Goal: Communication & Community: Answer question/provide support

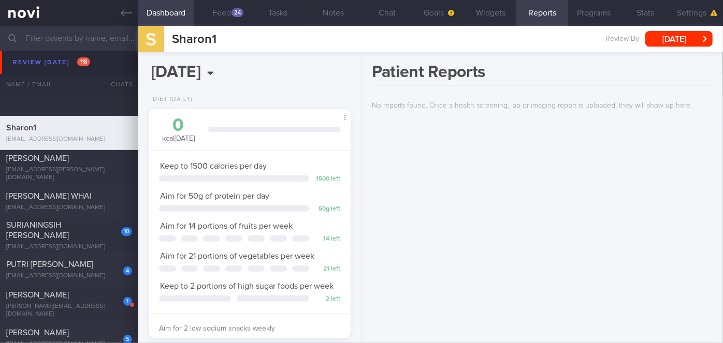
scroll to position [3577, 0]
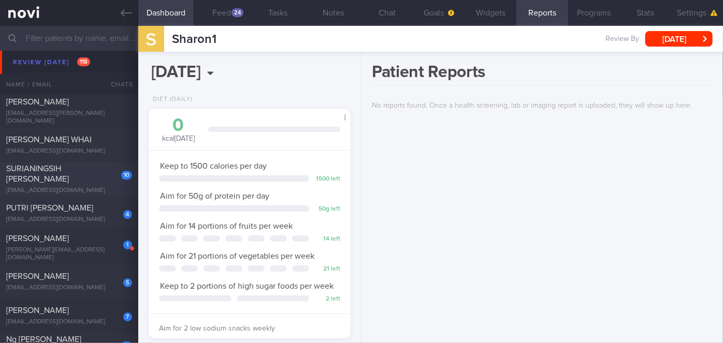
click at [86, 166] on div "SURIANINGSIH [PERSON_NAME]" at bounding box center [67, 174] width 123 height 21
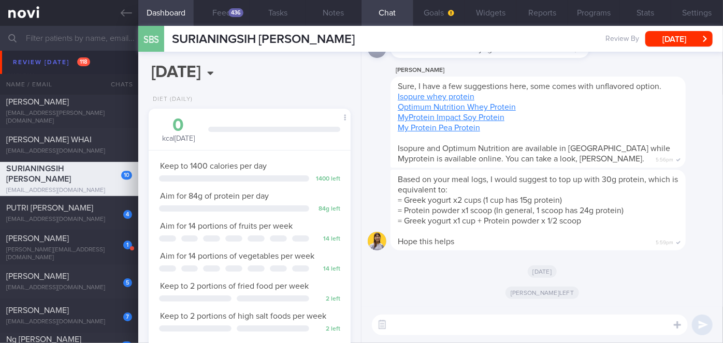
click at [420, 320] on textarea at bounding box center [530, 325] width 316 height 21
click at [421, 326] on textarea at bounding box center [530, 325] width 316 height 21
paste textarea "Hi [PERSON_NAME], good morning. I wanted to let you know I am back from my leav…"
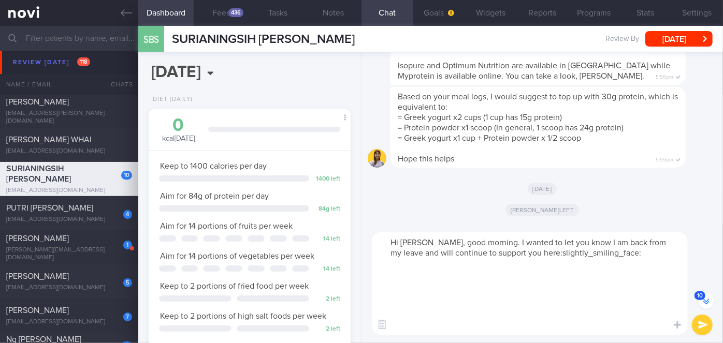
scroll to position [-82, 0]
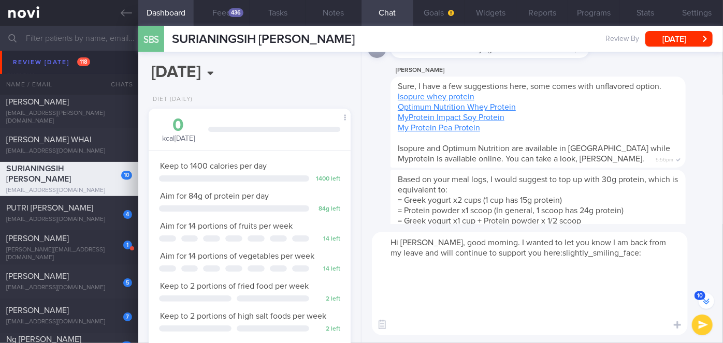
drag, startPoint x: 402, startPoint y: 322, endPoint x: 391, endPoint y: 268, distance: 55.4
click at [391, 268] on textarea "Hi [PERSON_NAME], good morning. I wanted to let you know I am back from my leav…" at bounding box center [530, 284] width 316 height 104
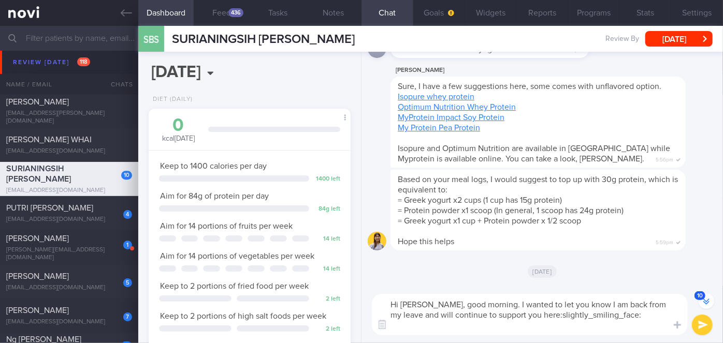
drag, startPoint x: 435, startPoint y: 301, endPoint x: 406, endPoint y: 302, distance: 29.5
click at [406, 302] on textarea "Hi [PERSON_NAME], good morning. I wanted to let you know I am back from my leav…" at bounding box center [530, 314] width 316 height 41
drag, startPoint x: 608, startPoint y: 314, endPoint x: 483, endPoint y: 315, distance: 124.8
click at [483, 315] on textarea "Hi [PERSON_NAME], good morning. I wanted to let you know I am back from my leav…" at bounding box center [530, 314] width 316 height 41
type textarea "Hi [PERSON_NAME], good morning. I wanted to let you know I am back from my leav…"
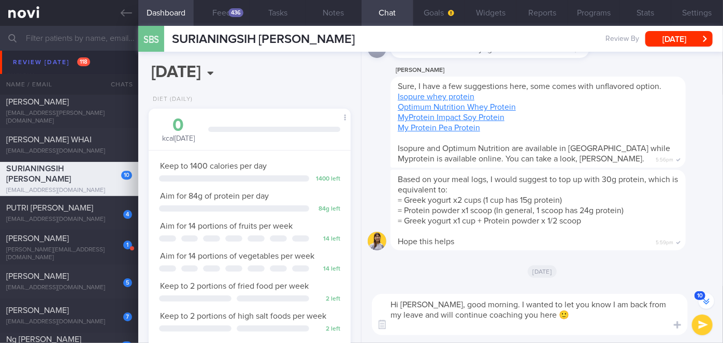
click at [705, 327] on button "submit" at bounding box center [702, 325] width 21 height 21
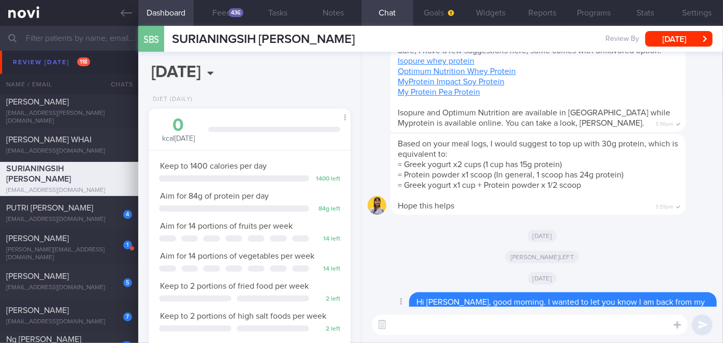
scroll to position [0, 0]
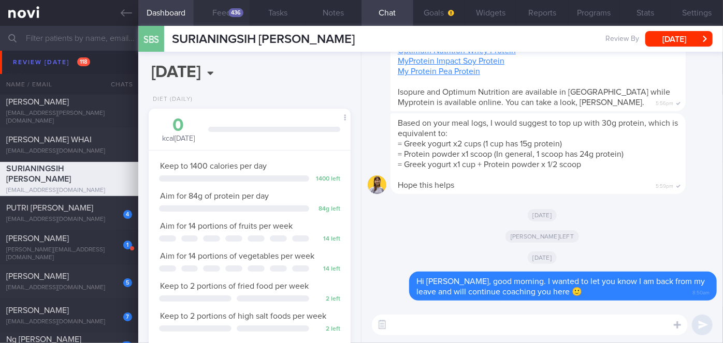
click at [227, 9] on button "Feed 436" at bounding box center [222, 13] width 56 height 26
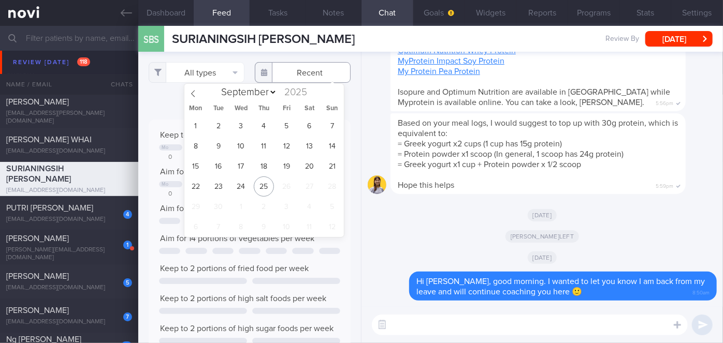
click at [290, 72] on input "text" at bounding box center [303, 72] width 96 height 21
click at [301, 165] on span "20" at bounding box center [309, 166] width 20 height 20
type input "[DATE]"
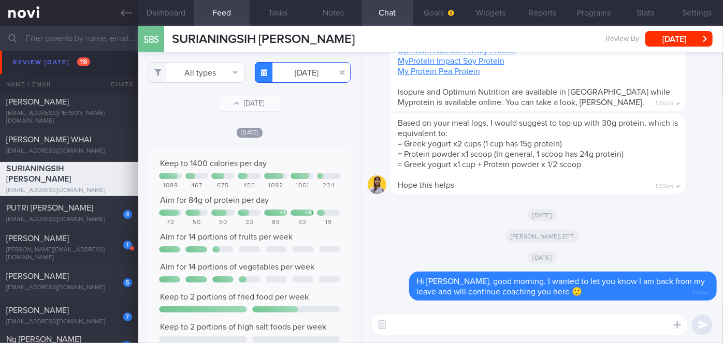
scroll to position [45, 181]
click at [209, 72] on button "All types" at bounding box center [197, 72] width 96 height 21
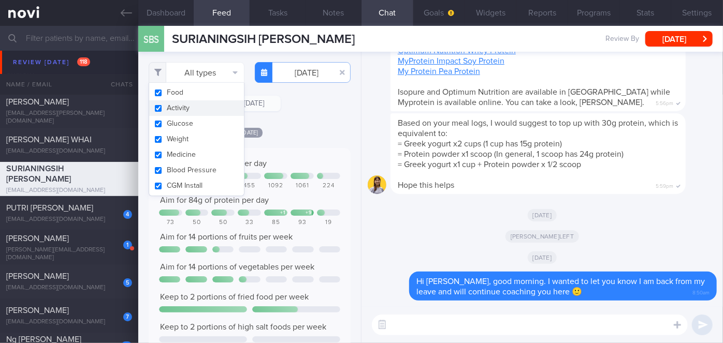
click at [193, 111] on button "Activity" at bounding box center [196, 108] width 95 height 16
checkbox input "false"
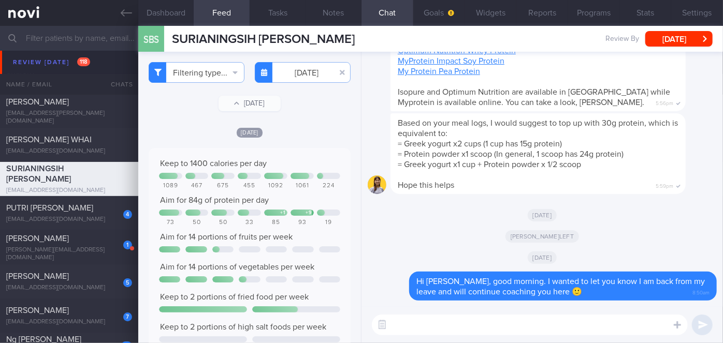
click at [290, 123] on div "Filtering type... Food Activity Glucose Weight Medicine Blood Pressure [MEDICAL…" at bounding box center [249, 197] width 223 height 291
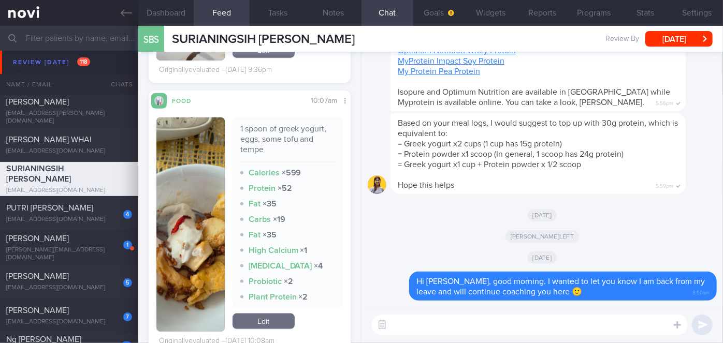
click at [180, 177] on img "button" at bounding box center [190, 225] width 68 height 214
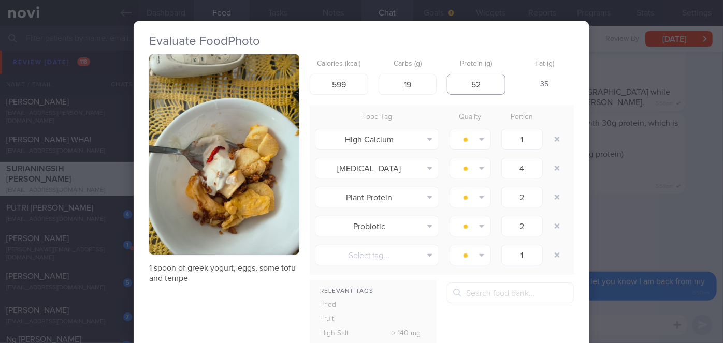
click at [478, 86] on input "52" at bounding box center [476, 84] width 59 height 21
type input "5"
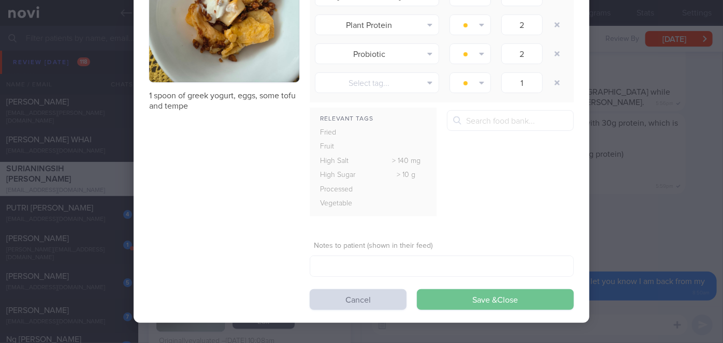
type input "30"
click at [454, 298] on button "Save & Close" at bounding box center [495, 299] width 157 height 21
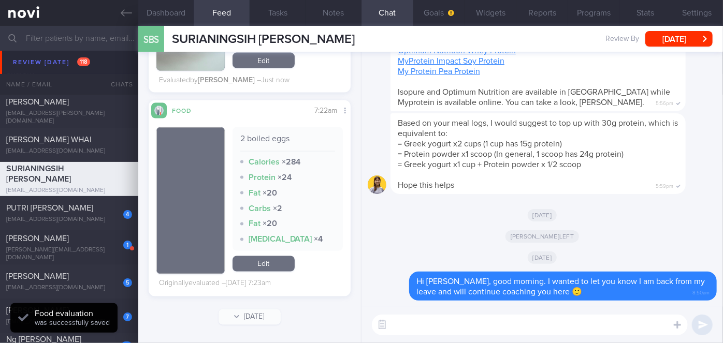
click at [211, 176] on button "button" at bounding box center [190, 200] width 68 height 147
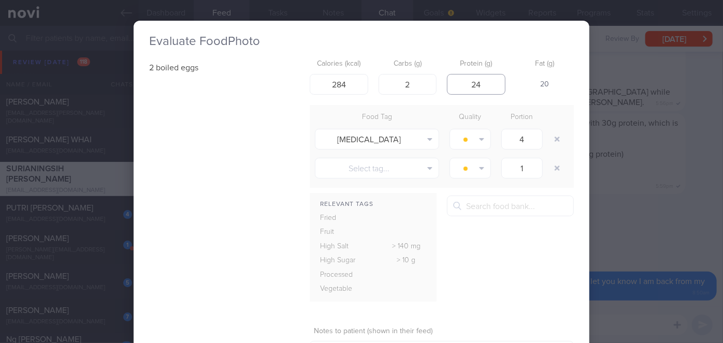
click at [480, 85] on input "24" at bounding box center [476, 84] width 59 height 21
type input "2"
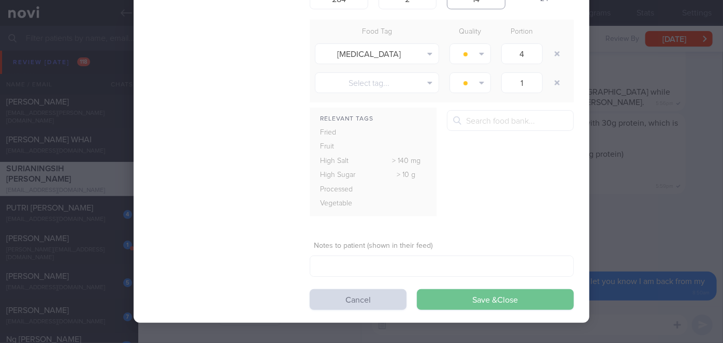
type input "14"
click at [515, 296] on button "Save & Close" at bounding box center [495, 299] width 157 height 21
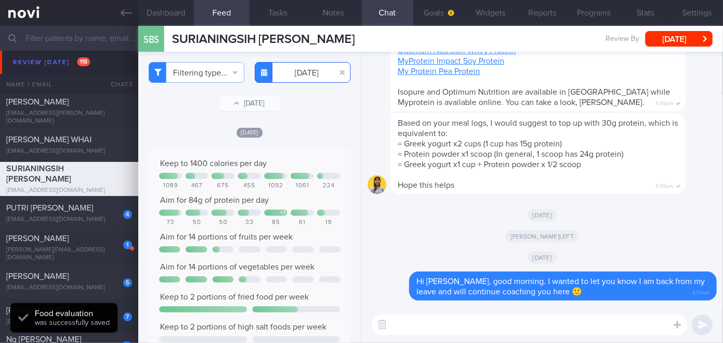
click at [314, 78] on input "[DATE]" at bounding box center [303, 72] width 96 height 21
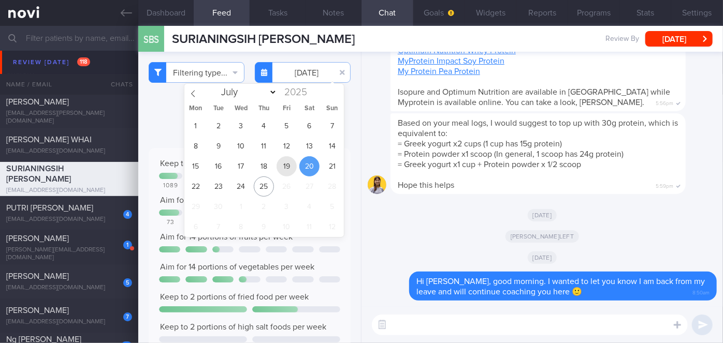
click at [295, 171] on span "19" at bounding box center [286, 166] width 20 height 20
type input "[DATE]"
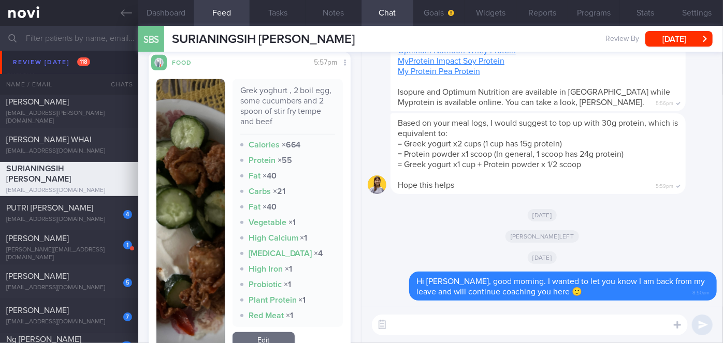
scroll to position [212, 0]
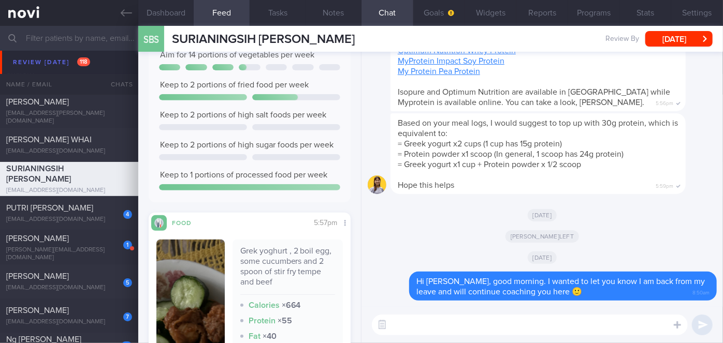
click at [411, 323] on textarea at bounding box center [530, 325] width 316 height 21
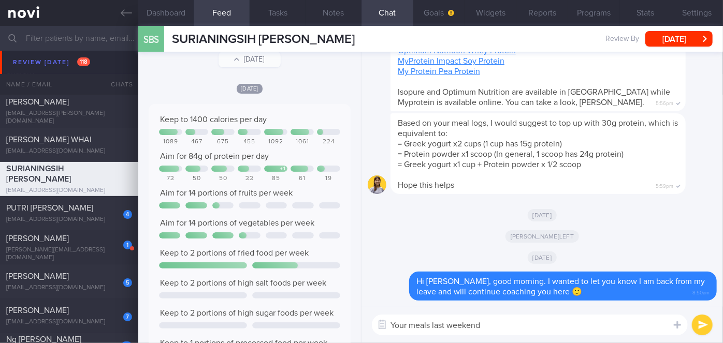
scroll to position [0, 0]
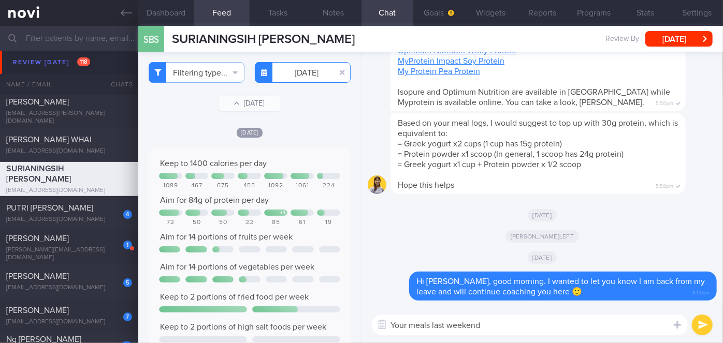
type textarea "Your meals last weekend"
click at [317, 69] on input "[DATE]" at bounding box center [303, 72] width 96 height 21
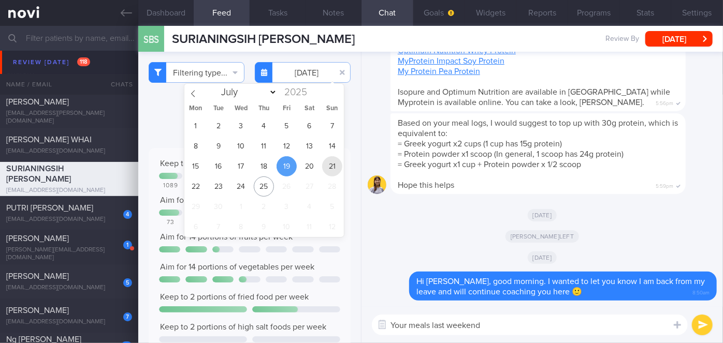
click at [329, 171] on span "21" at bounding box center [332, 166] width 20 height 20
type input "[DATE]"
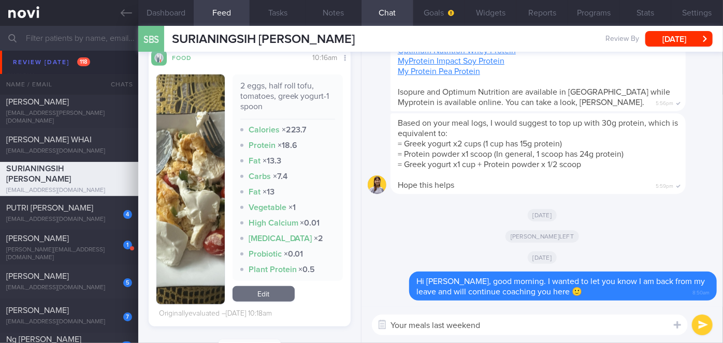
scroll to position [417, 0]
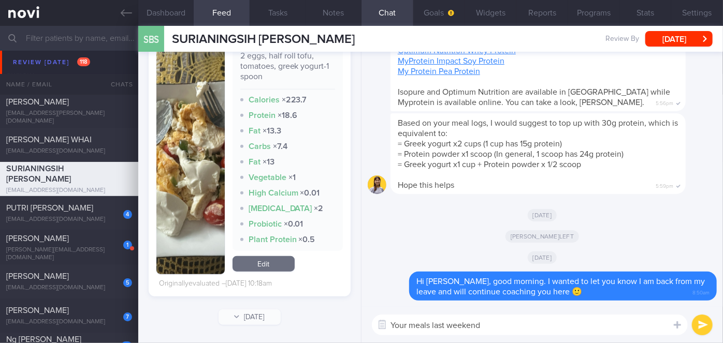
click at [487, 320] on textarea "Your meals last weekend" at bounding box center [530, 325] width 316 height 21
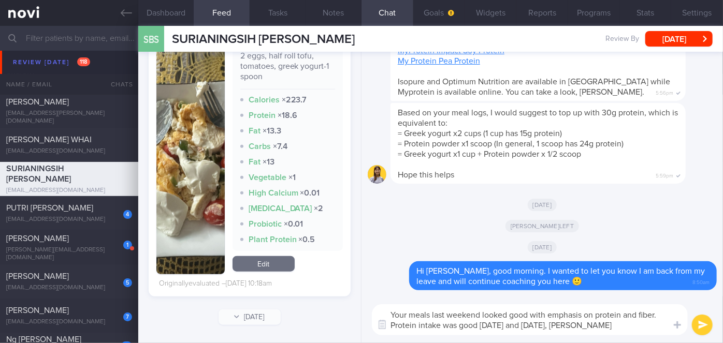
type textarea "Your meals last weekend looked good with emphasis on protein and fiber. Protein…"
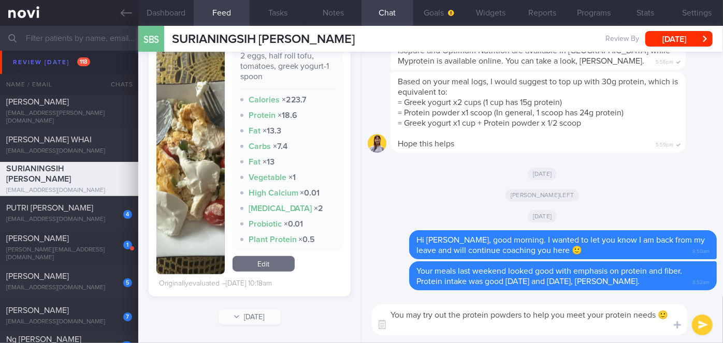
type textarea "You may try out the protein powders to help you meet your protein needs 🙂"
click at [701, 325] on button "submit" at bounding box center [702, 325] width 21 height 21
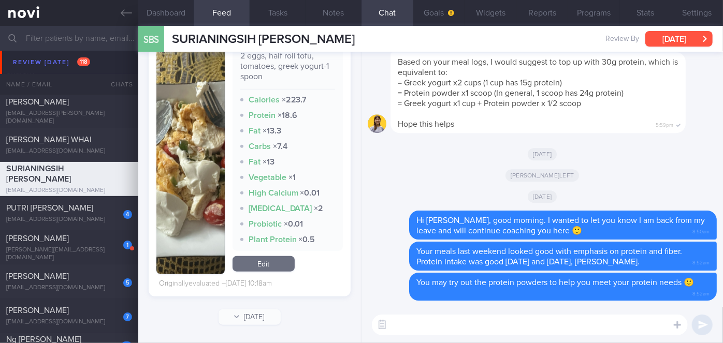
click at [692, 41] on button "[DATE]" at bounding box center [678, 39] width 67 height 16
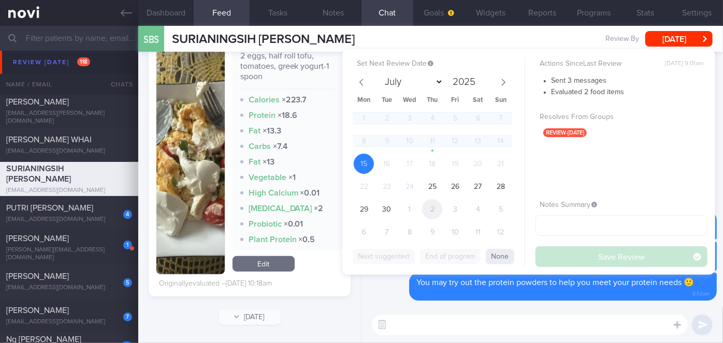
click at [435, 203] on span "2" at bounding box center [432, 209] width 20 height 20
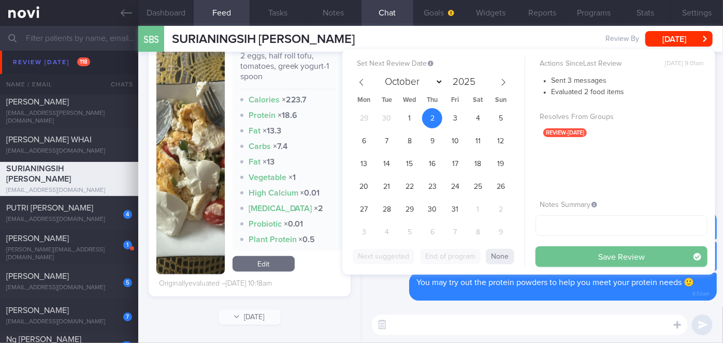
click at [565, 257] on button "Save Review" at bounding box center [621, 256] width 172 height 21
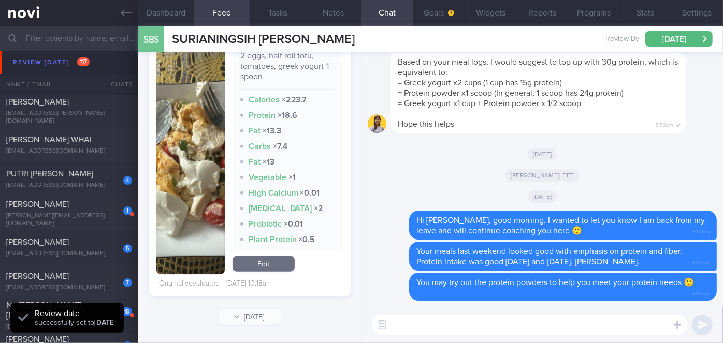
scroll to position [90, 181]
click at [109, 178] on div "4" at bounding box center [120, 177] width 23 height 16
select select "8"
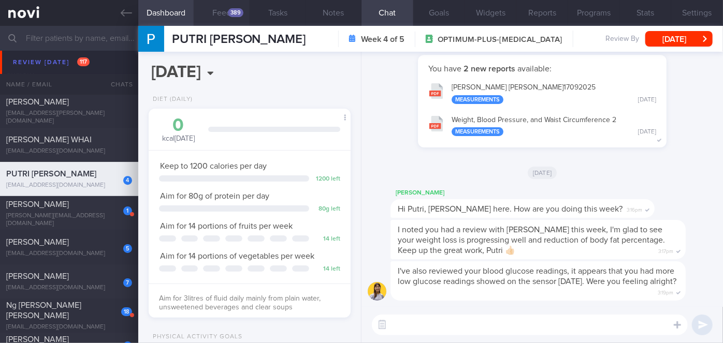
click at [225, 17] on button "Feed 389" at bounding box center [222, 13] width 56 height 26
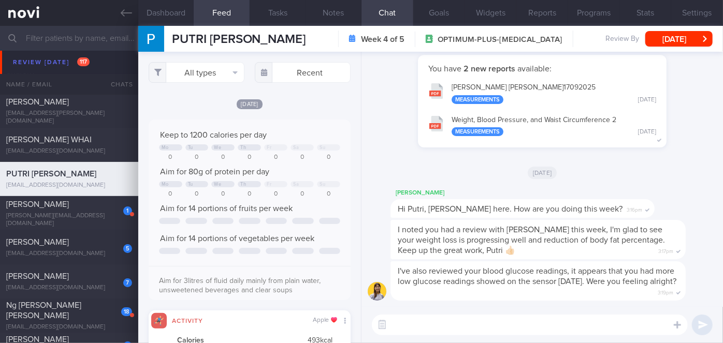
scroll to position [45, 181]
click at [297, 78] on input "text" at bounding box center [303, 72] width 96 height 21
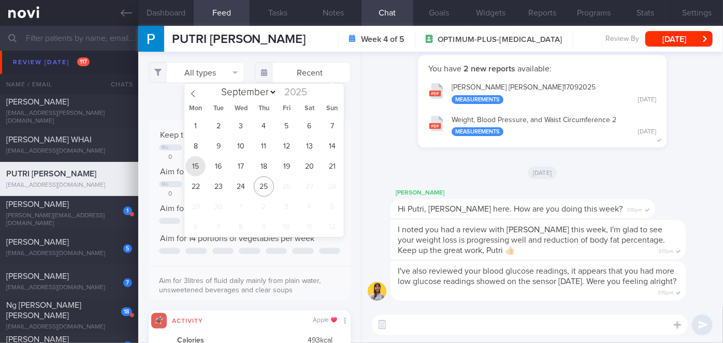
click at [187, 169] on span "15" at bounding box center [195, 166] width 20 height 20
type input "[DATE]"
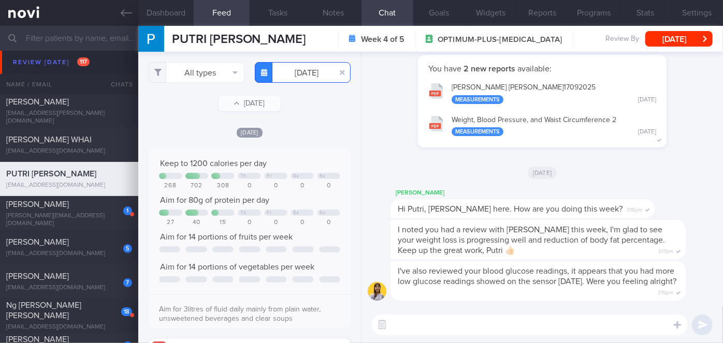
scroll to position [45, 181]
click at [538, 89] on button "[PERSON_NAME] [PERSON_NAME] 17092025 Measurements [DATE]" at bounding box center [542, 93] width 238 height 33
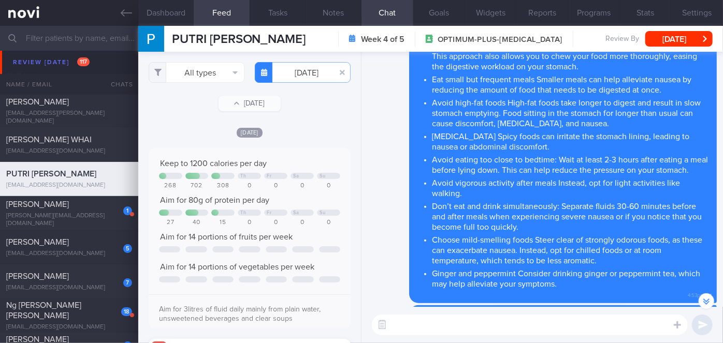
scroll to position [-1554, 0]
click at [555, 11] on button "Reports" at bounding box center [542, 13] width 52 height 26
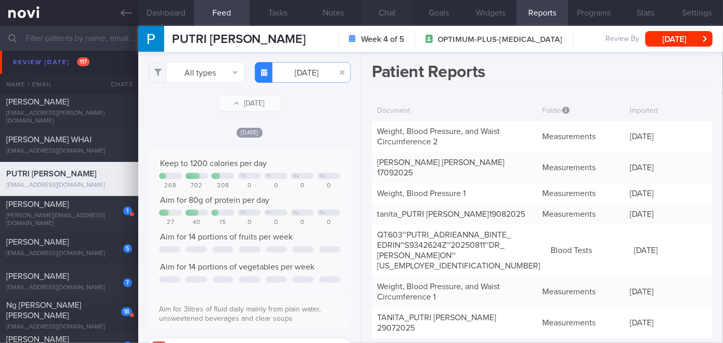
click at [398, 10] on button "Chat" at bounding box center [387, 13] width 52 height 26
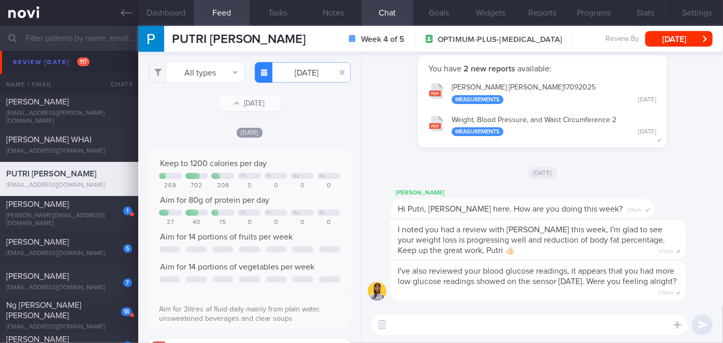
click at [461, 329] on textarea at bounding box center [530, 325] width 316 height 21
paste textarea "Hi [PERSON_NAME], good morning. I wanted to let you know I am back from my leav…"
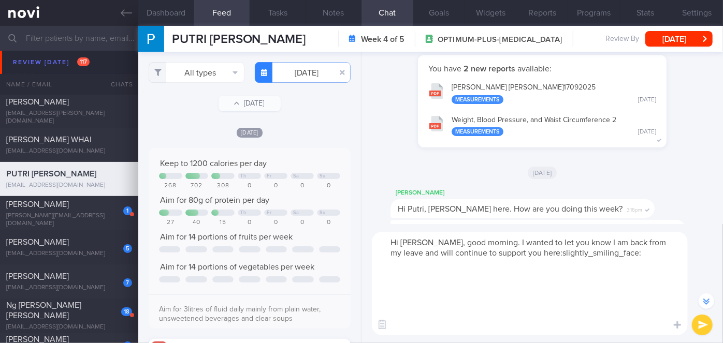
drag, startPoint x: 422, startPoint y: 324, endPoint x: 399, endPoint y: 269, distance: 59.9
click at [399, 269] on textarea "Hi [PERSON_NAME], good morning. I wanted to let you know I am back from my leav…" at bounding box center [530, 284] width 316 height 104
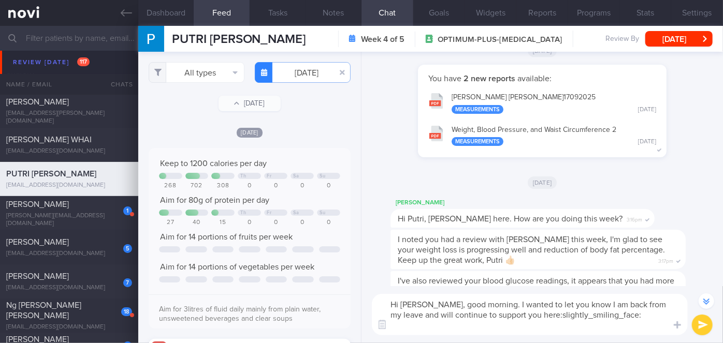
scroll to position [-20, 0]
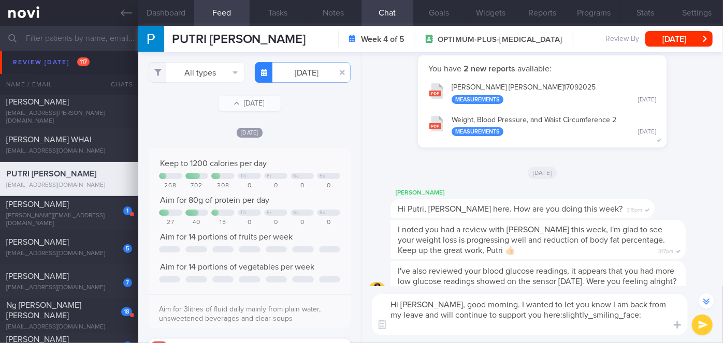
drag, startPoint x: 422, startPoint y: 302, endPoint x: 406, endPoint y: 302, distance: 16.1
click at [406, 302] on textarea "Hi [PERSON_NAME], good morning. I wanted to let you know I am back from my leav…" at bounding box center [530, 314] width 316 height 41
drag, startPoint x: 604, startPoint y: 316, endPoint x: 459, endPoint y: 318, distance: 144.5
click at [459, 318] on textarea "Hi [PERSON_NAME], good morning. I wanted to let you know I am back from my leav…" at bounding box center [530, 314] width 316 height 41
type textarea "Hi [PERSON_NAME], good morning. I wanted to let you know I am back from my leav…"
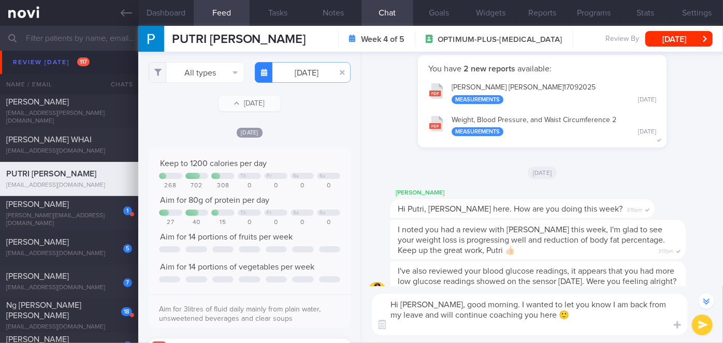
click at [704, 321] on button "submit" at bounding box center [702, 325] width 21 height 21
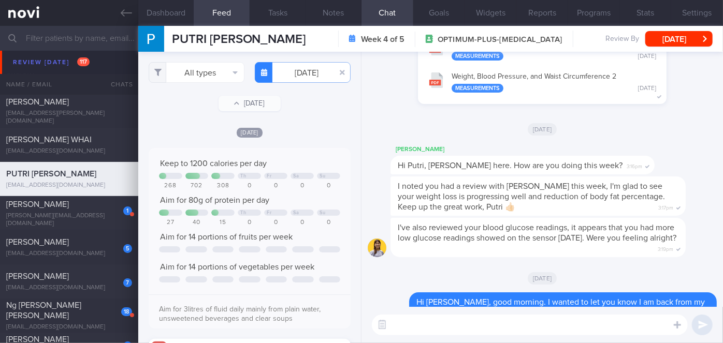
scroll to position [0, 0]
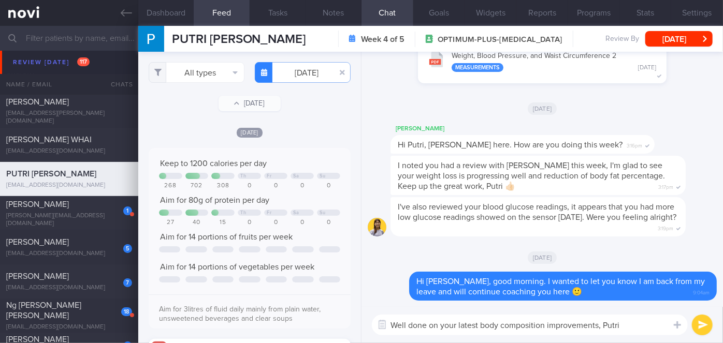
type textarea "Well done on your latest body composition improvements, Putri!"
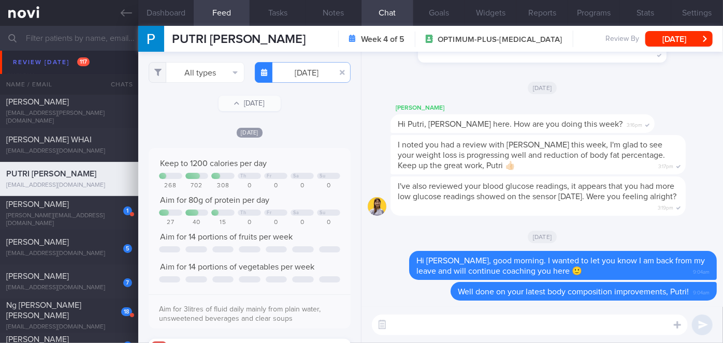
click at [415, 329] on textarea at bounding box center [530, 325] width 316 height 21
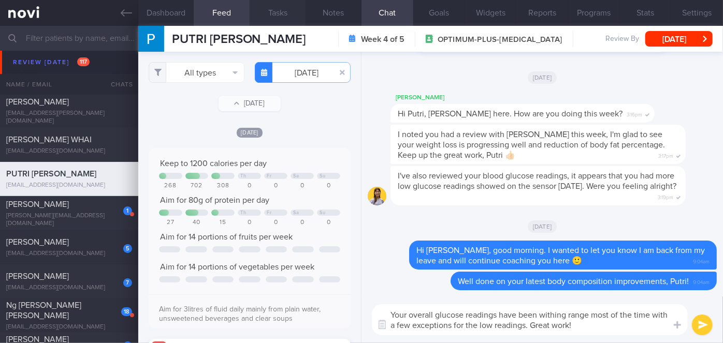
type textarea "Your overall glucose readings have been withing range most of the time with a f…"
click at [702, 328] on button "submit" at bounding box center [702, 325] width 21 height 21
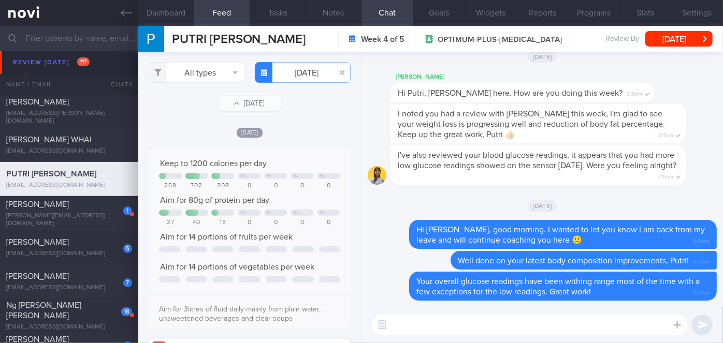
click at [591, 336] on div "​ ​" at bounding box center [541, 325] width 361 height 36
click at [590, 325] on textarea at bounding box center [530, 325] width 316 height 21
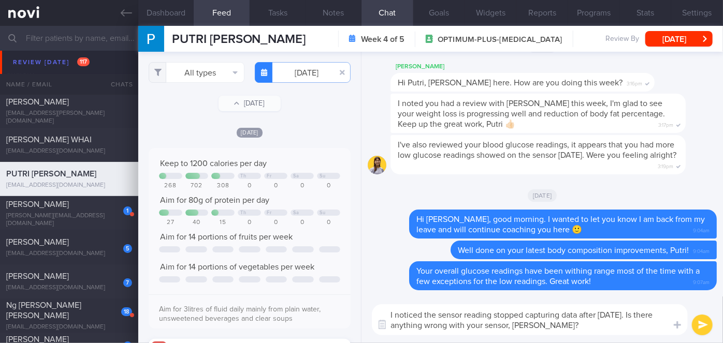
type textarea "I noticed the sensor reading stopped capturing data after [DATE]. Is there anyt…"
click at [698, 325] on button "submit" at bounding box center [702, 325] width 21 height 21
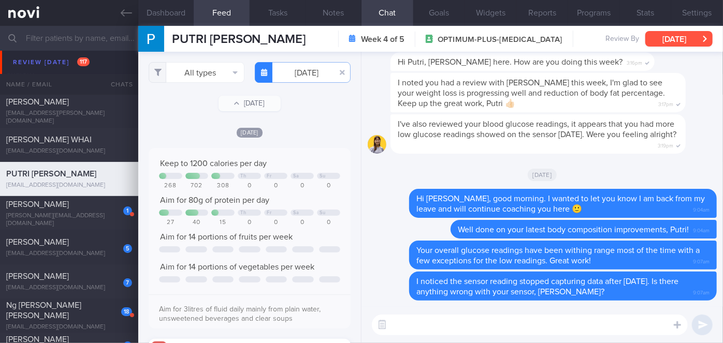
click at [691, 38] on button "[DATE]" at bounding box center [678, 39] width 67 height 16
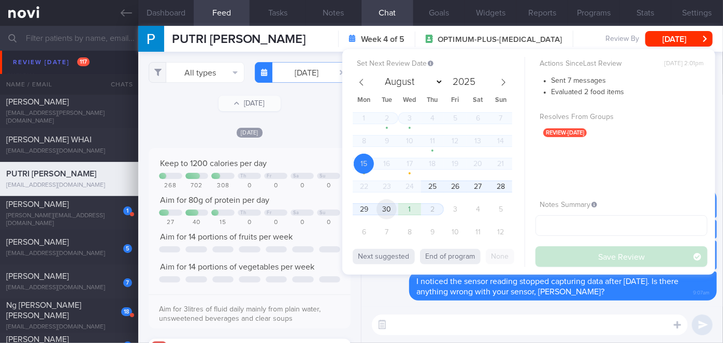
click at [391, 213] on span "30" at bounding box center [386, 209] width 20 height 20
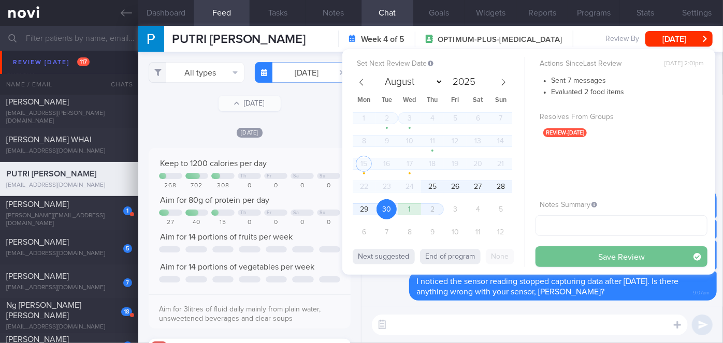
click at [573, 254] on button "Save Review" at bounding box center [621, 256] width 172 height 21
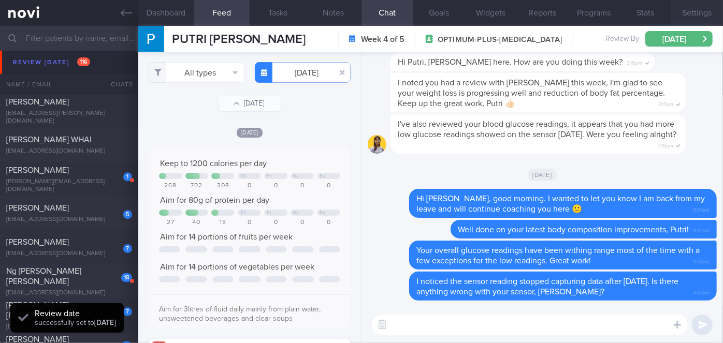
click at [690, 13] on button "Settings" at bounding box center [697, 13] width 52 height 26
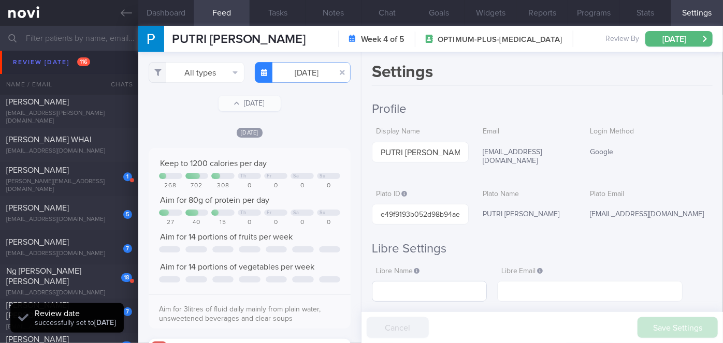
scroll to position [282, 0]
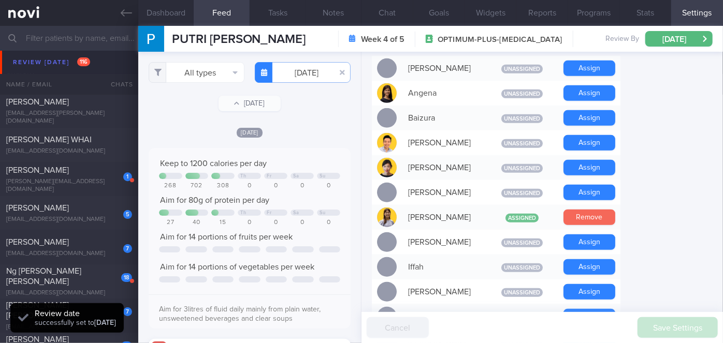
click at [596, 222] on button "Remove" at bounding box center [589, 218] width 52 height 16
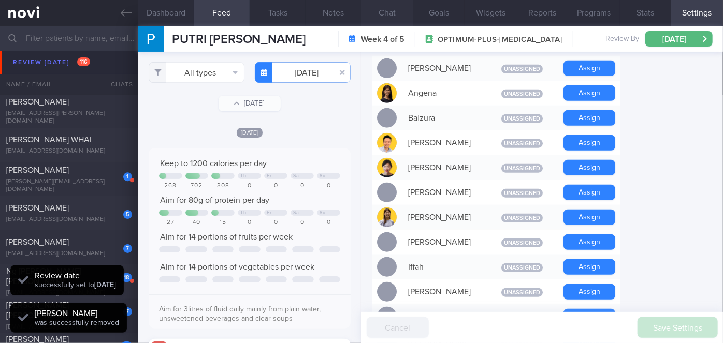
click at [397, 13] on button "Chat" at bounding box center [387, 13] width 52 height 26
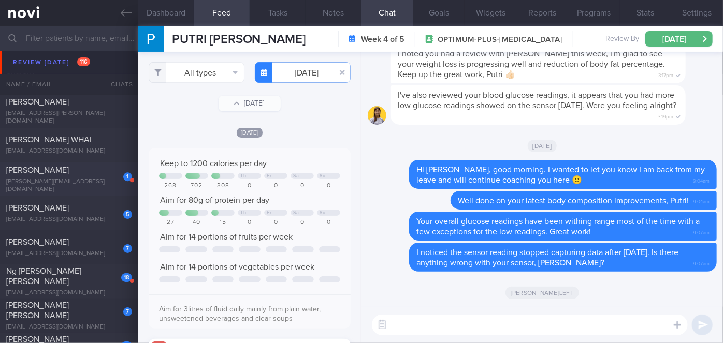
click at [69, 170] on span "[PERSON_NAME]" at bounding box center [37, 170] width 63 height 8
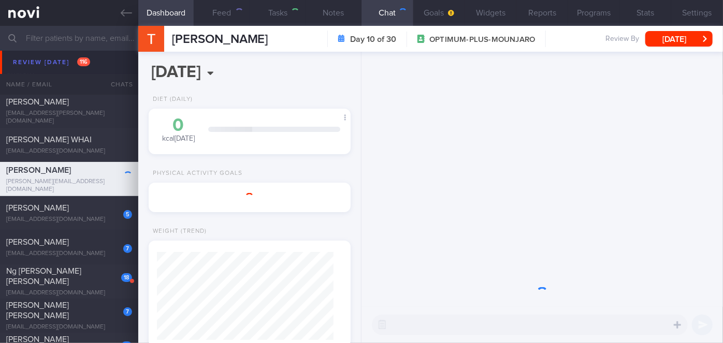
scroll to position [103, 177]
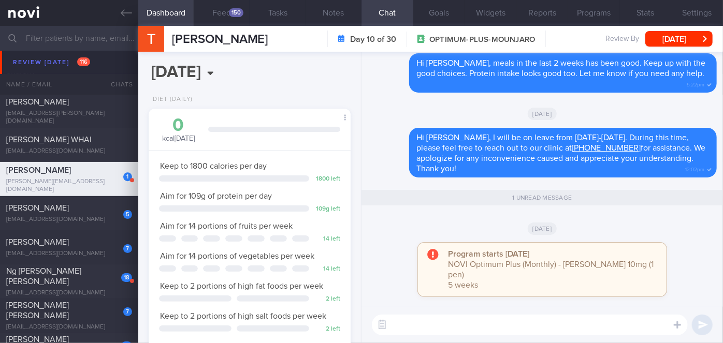
click at [436, 322] on textarea at bounding box center [530, 325] width 316 height 21
paste textarea "Hi [PERSON_NAME], good morning. I wanted to let you know I am back from my leav…"
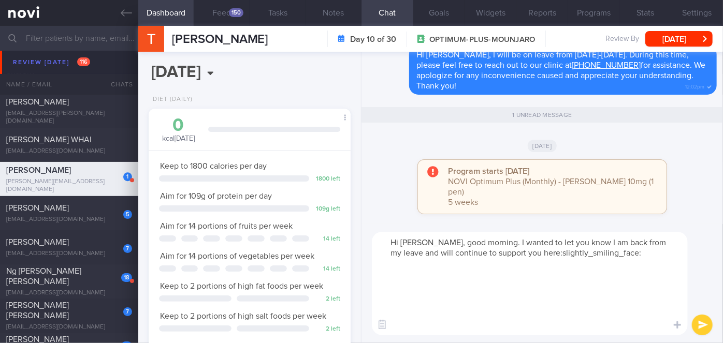
scroll to position [0, 0]
drag, startPoint x: 412, startPoint y: 329, endPoint x: 399, endPoint y: 261, distance: 69.6
click at [399, 261] on textarea "Hi [PERSON_NAME], good morning. I wanted to let you know I am back from my leav…" at bounding box center [530, 284] width 316 height 104
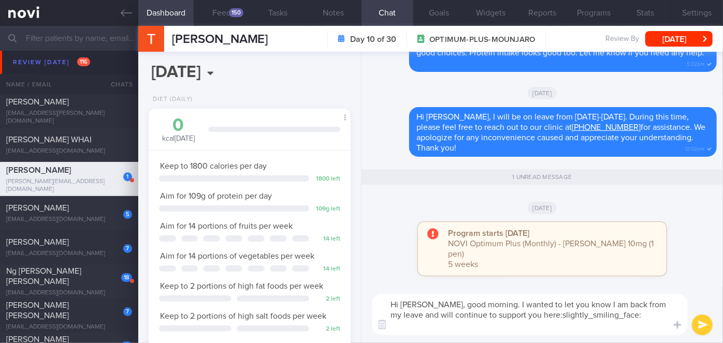
drag, startPoint x: 437, startPoint y: 301, endPoint x: 419, endPoint y: 300, distance: 17.6
click at [419, 300] on textarea "Hi [PERSON_NAME], good morning. I wanted to let you know I am back from my leav…" at bounding box center [530, 314] width 316 height 41
drag, startPoint x: 626, startPoint y: 314, endPoint x: 488, endPoint y: 318, distance: 138.8
click at [488, 318] on textarea "Hi [PERSON_NAME], good morning. I wanted to let you know I am back from my leav…" at bounding box center [530, 314] width 316 height 41
click at [635, 318] on textarea "Hi [PERSON_NAME], good morning. I wanted to let you know I am back from my leav…" at bounding box center [530, 314] width 316 height 41
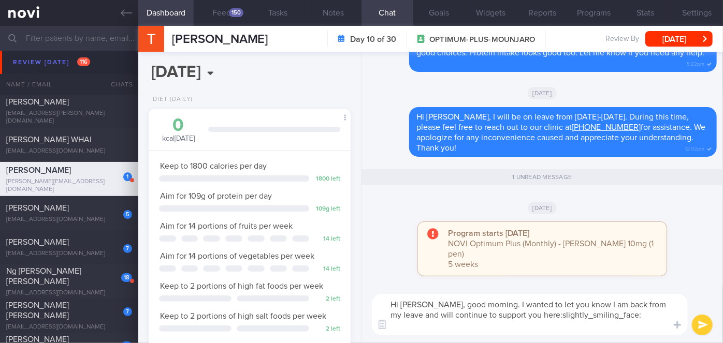
drag, startPoint x: 632, startPoint y: 315, endPoint x: 551, endPoint y: 314, distance: 81.3
click at [551, 314] on textarea "Hi [PERSON_NAME], good morning. I wanted to let you know I am back from my leav…" at bounding box center [530, 314] width 316 height 41
type textarea "Hi [PERSON_NAME], good morning. I wanted to let you know I am back from my leav…"
click at [698, 325] on button "submit" at bounding box center [702, 325] width 21 height 21
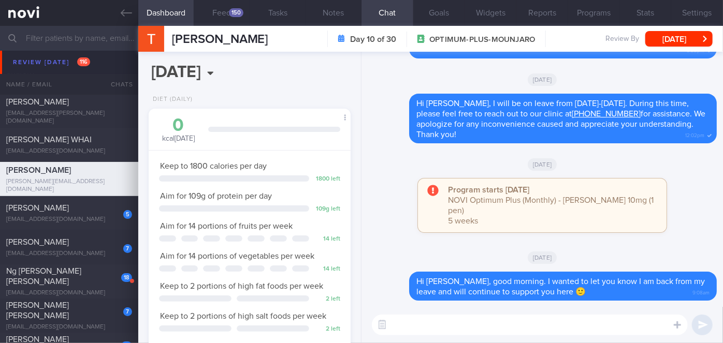
click at [98, 213] on div "5 [PERSON_NAME] [EMAIL_ADDRESS][DOMAIN_NAME]" at bounding box center [69, 213] width 138 height 21
click at [682, 38] on button "[DATE]" at bounding box center [678, 39] width 67 height 16
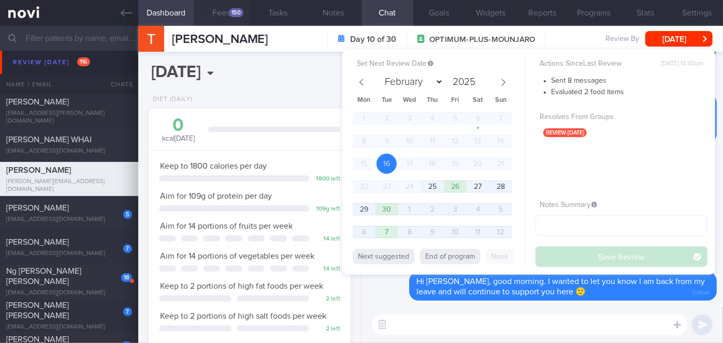
click at [223, 14] on button "Feed 150" at bounding box center [222, 13] width 56 height 26
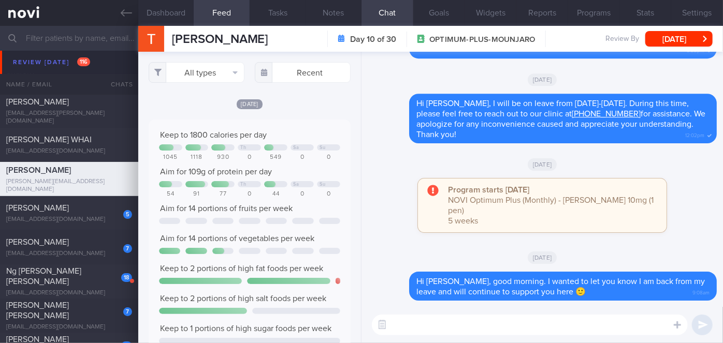
scroll to position [45, 181]
click at [290, 69] on input "text" at bounding box center [303, 72] width 96 height 21
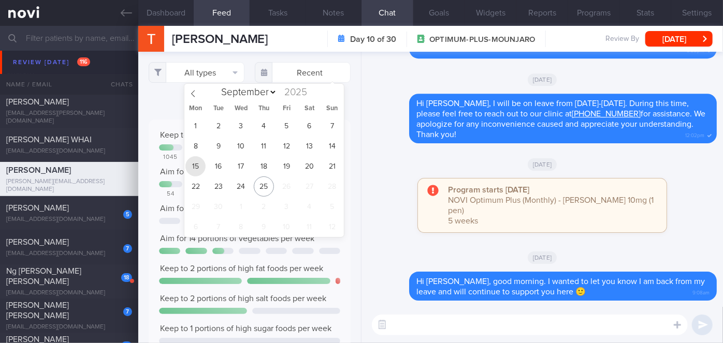
click at [199, 171] on span "15" at bounding box center [195, 166] width 20 height 20
type input "[DATE]"
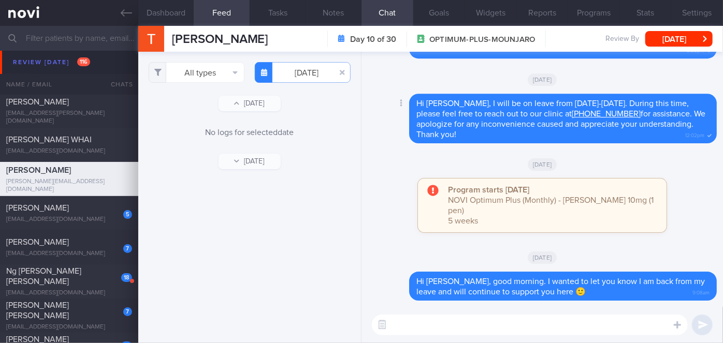
click at [382, 145] on div "Delete Hi [PERSON_NAME], I will be on leave from [DATE]-[DATE]. During this tim…" at bounding box center [542, 122] width 349 height 56
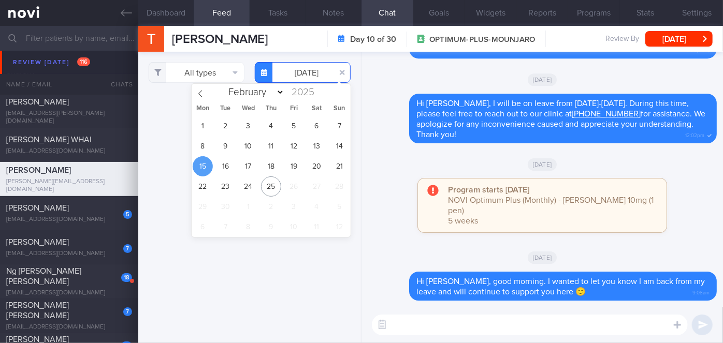
click at [311, 67] on input "[DATE]" at bounding box center [303, 72] width 96 height 21
click at [366, 186] on div "Delete Hi [PERSON_NAME], good morning. I wanted to let you know I am back from …" at bounding box center [541, 179] width 361 height 255
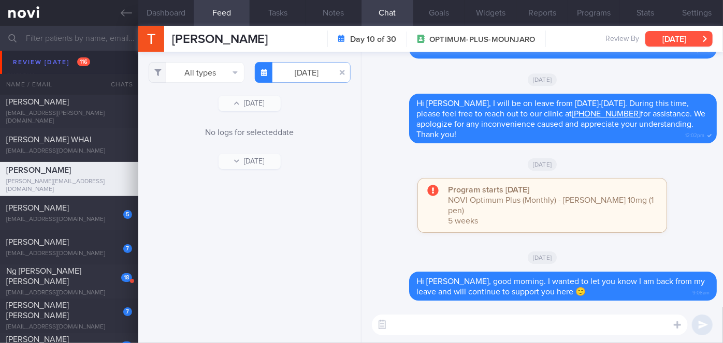
click at [657, 37] on button "[DATE]" at bounding box center [678, 39] width 67 height 16
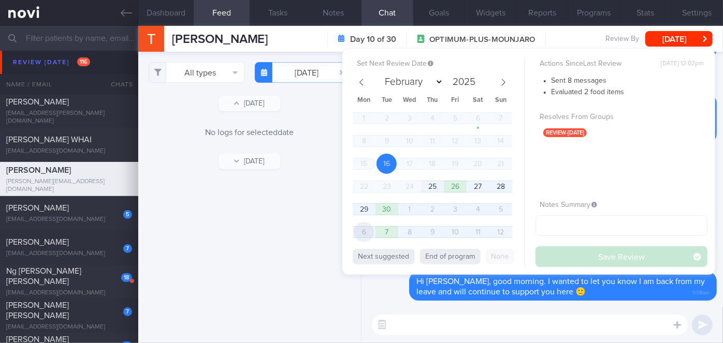
click at [371, 232] on span "6" at bounding box center [364, 232] width 20 height 20
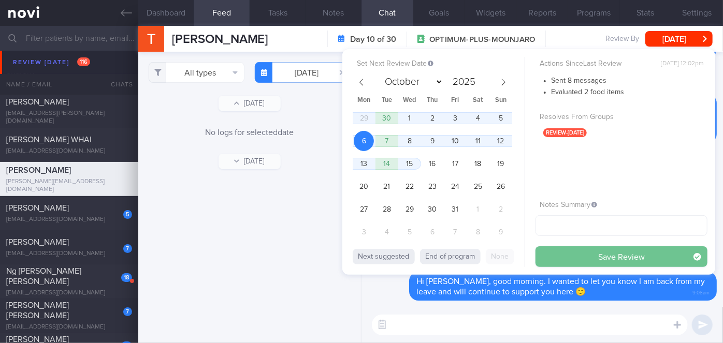
click at [584, 255] on button "Save Review" at bounding box center [621, 256] width 172 height 21
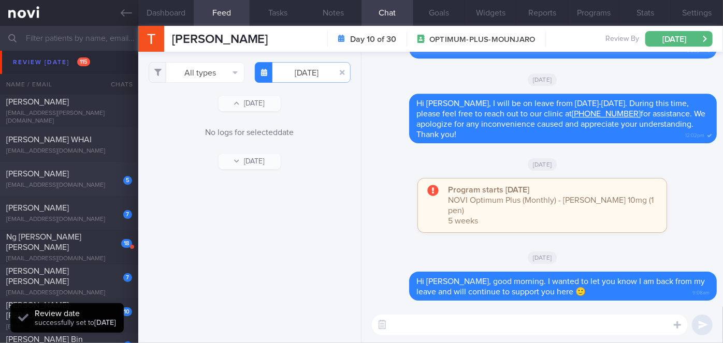
click at [85, 174] on div "[PERSON_NAME]" at bounding box center [67, 174] width 123 height 10
select select "8"
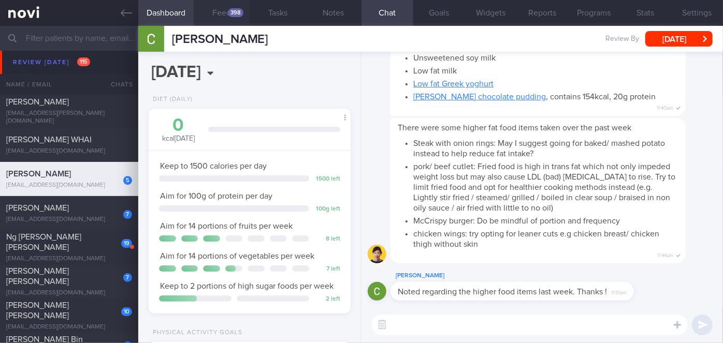
click at [236, 10] on div "398" at bounding box center [236, 12] width 16 height 9
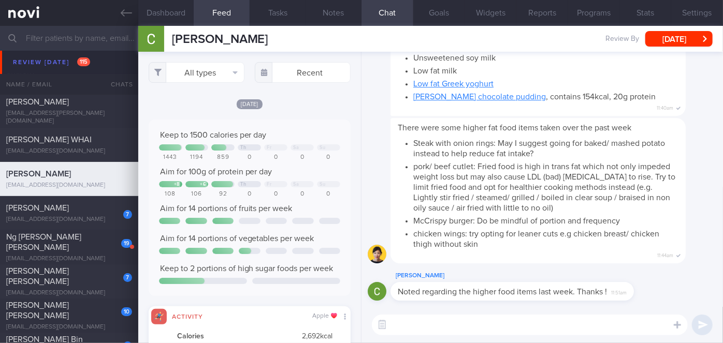
click at [468, 327] on textarea at bounding box center [530, 325] width 316 height 21
paste textarea "Hi [PERSON_NAME], good morning. I wanted to let you know I am back from my leav…"
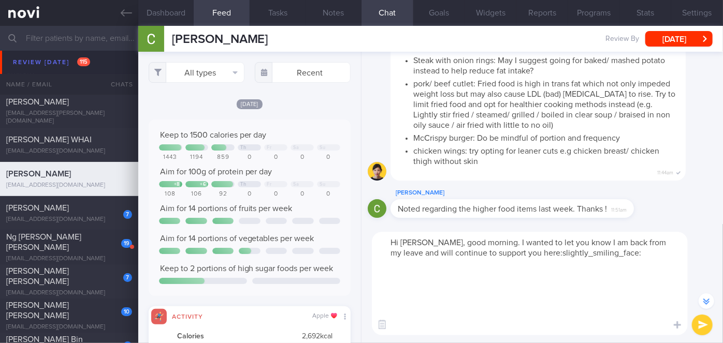
scroll to position [-82, 0]
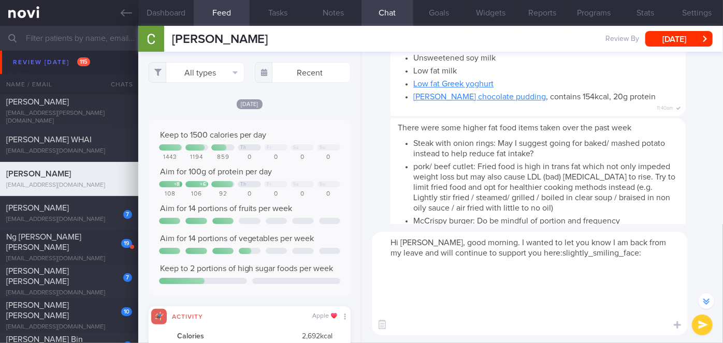
drag, startPoint x: 429, startPoint y: 314, endPoint x: 423, endPoint y: 268, distance: 46.0
click at [423, 268] on textarea "Hi [PERSON_NAME], good morning. I wanted to let you know I am back from my leav…" at bounding box center [530, 284] width 316 height 104
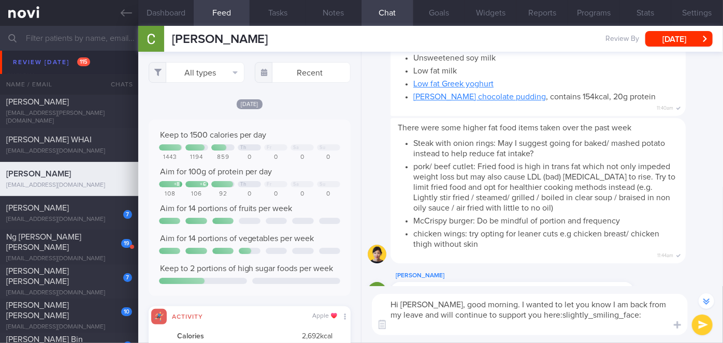
click at [436, 301] on textarea "Hi [PERSON_NAME], good morning. I wanted to let you know I am back from my leav…" at bounding box center [530, 314] width 316 height 41
drag, startPoint x: 634, startPoint y: 316, endPoint x: 489, endPoint y: 317, distance: 145.0
click at [489, 317] on textarea "Hi [PERSON_NAME], good morning. I wanted to let you know I am back from my leav…" at bounding box center [530, 314] width 316 height 41
type textarea "Hi [PERSON_NAME], good morning. I wanted to let you know I am back from my leav…"
click at [707, 326] on button "submit" at bounding box center [702, 325] width 21 height 21
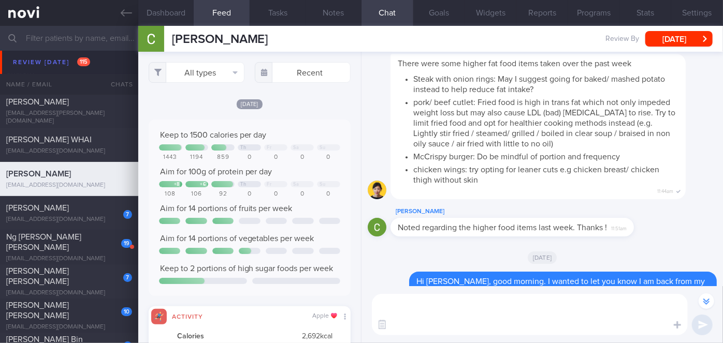
scroll to position [-42, 0]
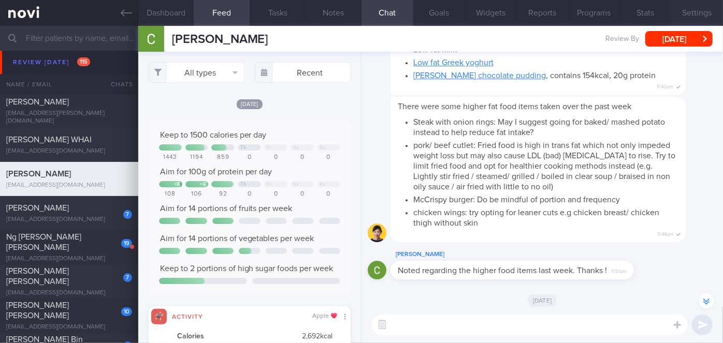
click at [694, 17] on button "Settings" at bounding box center [697, 13] width 52 height 26
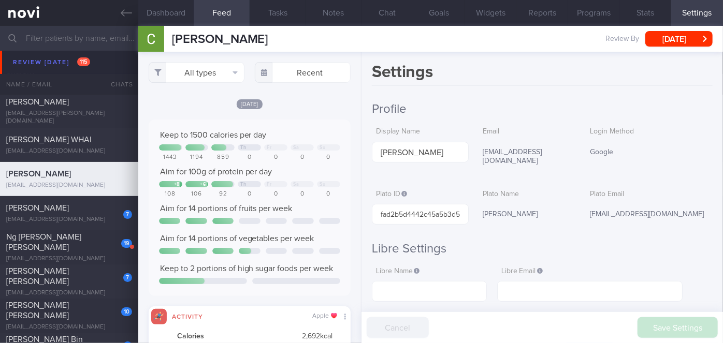
scroll to position [235, 0]
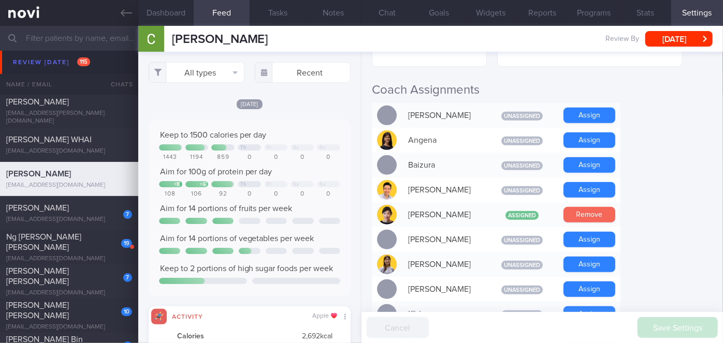
click at [585, 210] on button "Remove" at bounding box center [589, 215] width 52 height 16
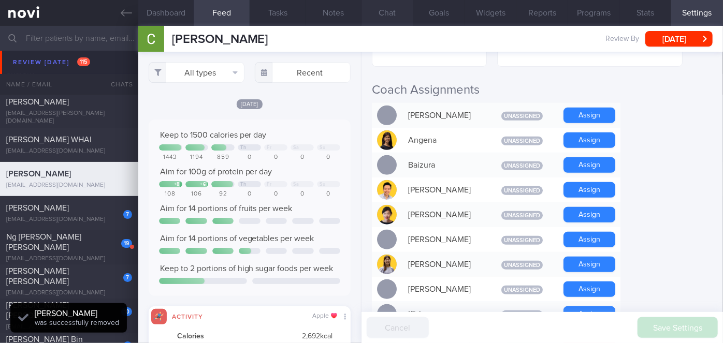
scroll to position [-71, 0]
click at [378, 11] on button "Chat" at bounding box center [387, 13] width 52 height 26
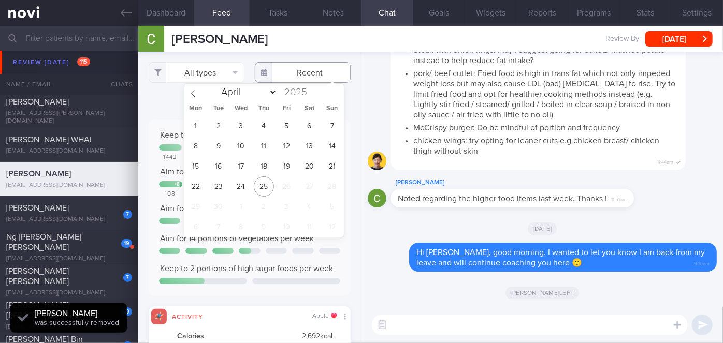
click at [295, 69] on input "text" at bounding box center [303, 72] width 96 height 21
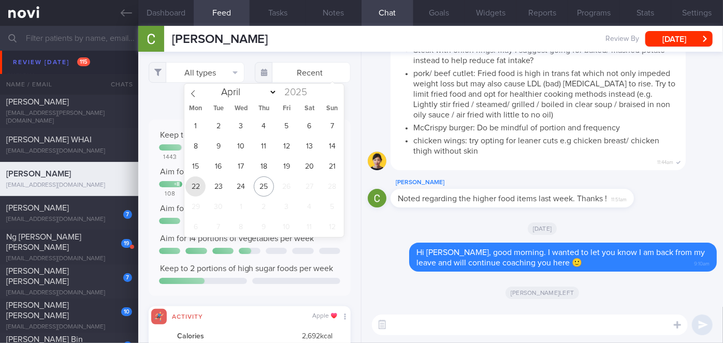
click at [197, 183] on span "22" at bounding box center [195, 187] width 20 height 20
type input "[DATE]"
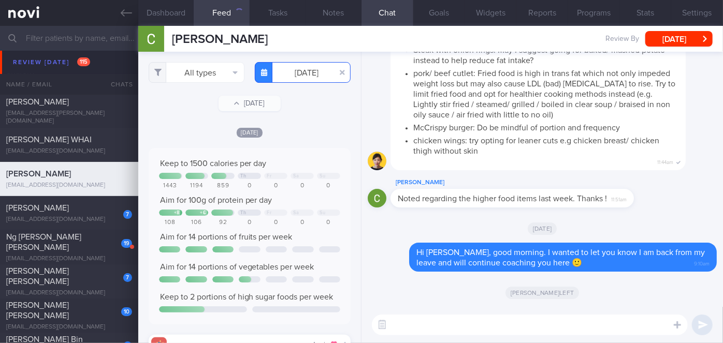
scroll to position [517711, 517575]
click at [196, 70] on button "All types" at bounding box center [197, 72] width 96 height 21
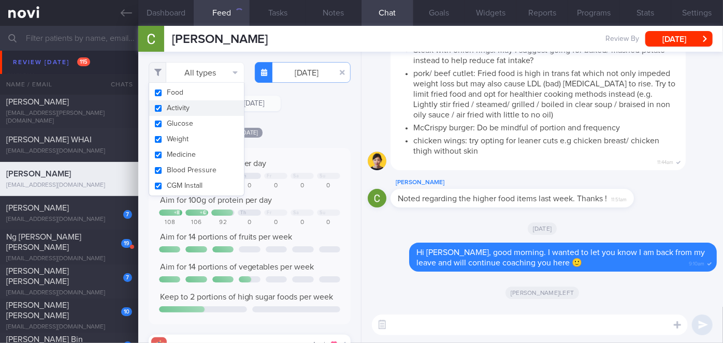
click at [192, 110] on button "Activity" at bounding box center [196, 108] width 95 height 16
checkbox input "false"
click at [324, 132] on div "[DATE]" at bounding box center [250, 132] width 202 height 11
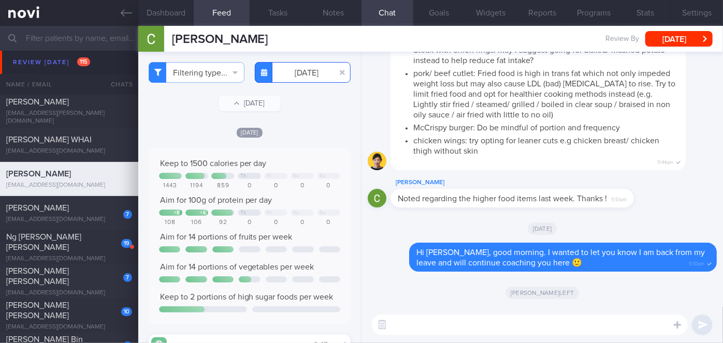
click at [287, 78] on input "[DATE]" at bounding box center [303, 72] width 96 height 21
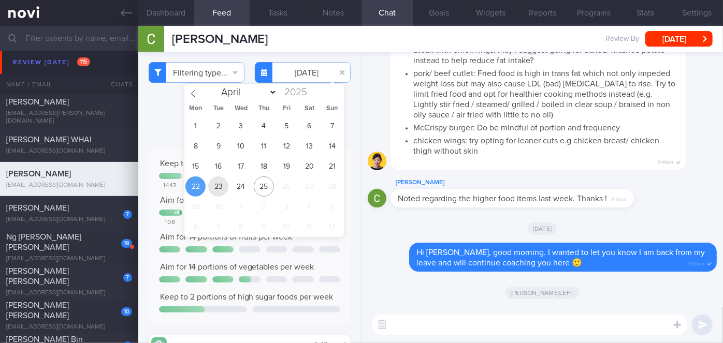
click at [221, 184] on span "23" at bounding box center [218, 187] width 20 height 20
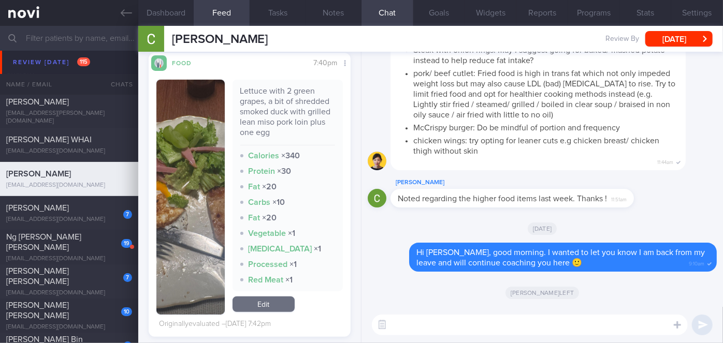
click at [201, 193] on button "button" at bounding box center [190, 197] width 68 height 235
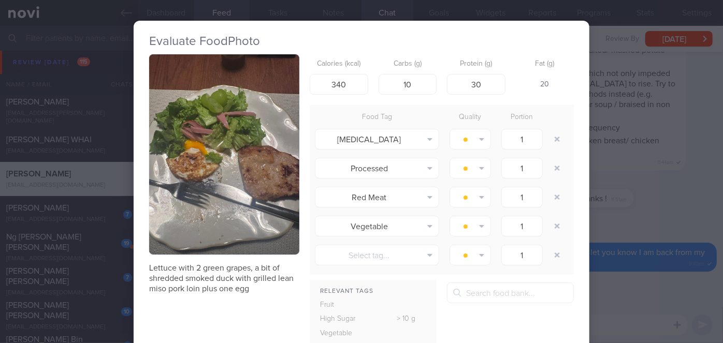
click at [603, 234] on div "Evaluate Food Photo Lettuce with 2 green grapes, a bit of shredded smoked duck …" at bounding box center [361, 171] width 723 height 343
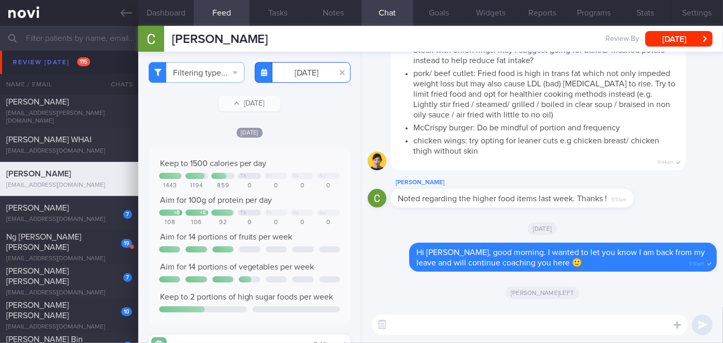
click at [290, 72] on input "[DATE]" at bounding box center [303, 72] width 96 height 21
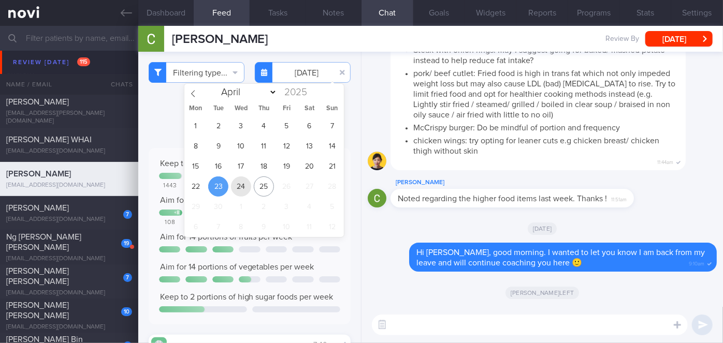
click at [233, 186] on span "24" at bounding box center [241, 187] width 20 height 20
type input "[DATE]"
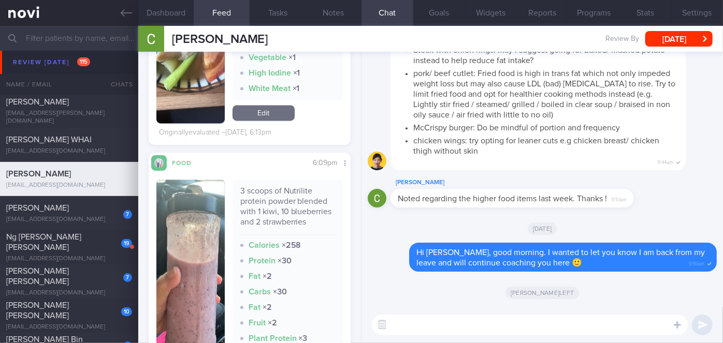
scroll to position [1185, 0]
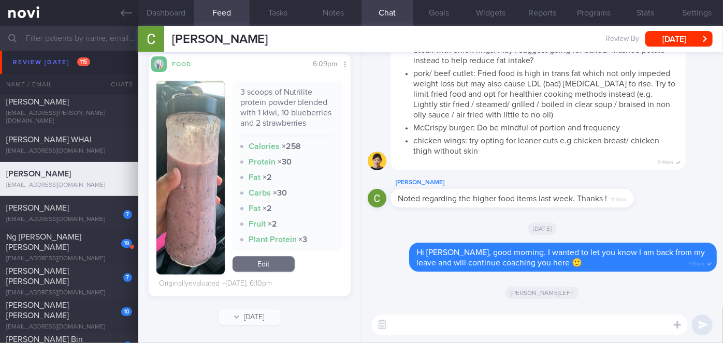
click at [420, 326] on textarea at bounding box center [530, 325] width 316 height 21
type textarea "Meals this week has been looking good so far, [PERSON_NAME]! Keep it up!"
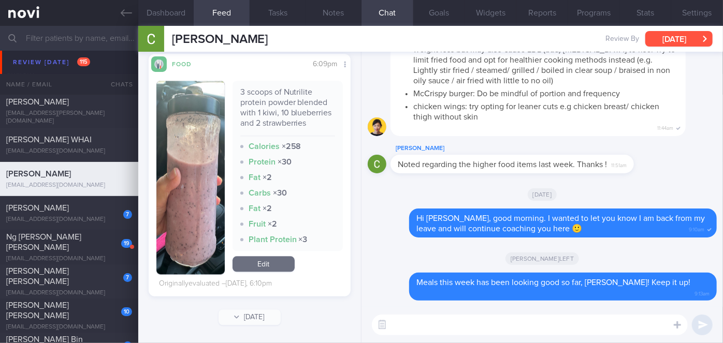
click at [668, 34] on button "[DATE]" at bounding box center [678, 39] width 67 height 16
click at [601, 12] on button "Programs" at bounding box center [594, 13] width 52 height 26
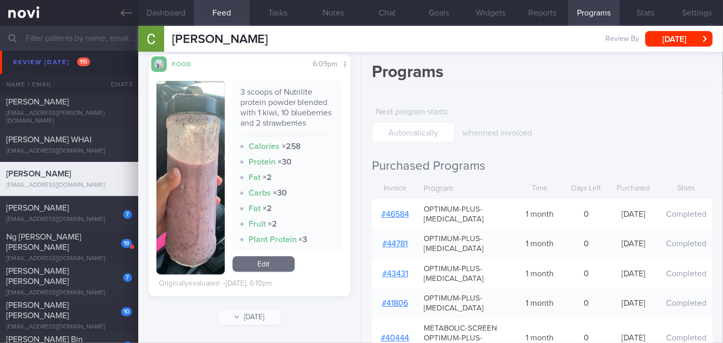
scroll to position [203, 0]
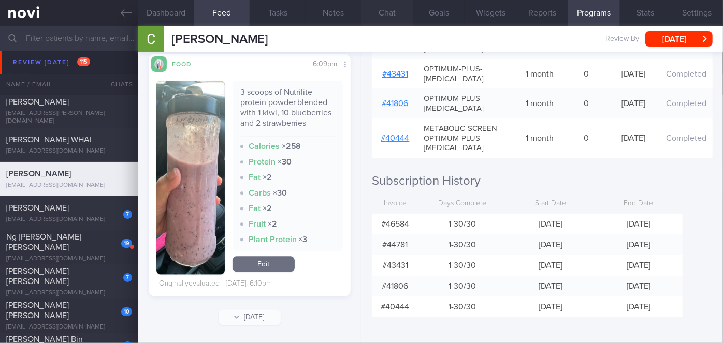
click at [382, 12] on button "Chat" at bounding box center [387, 13] width 52 height 26
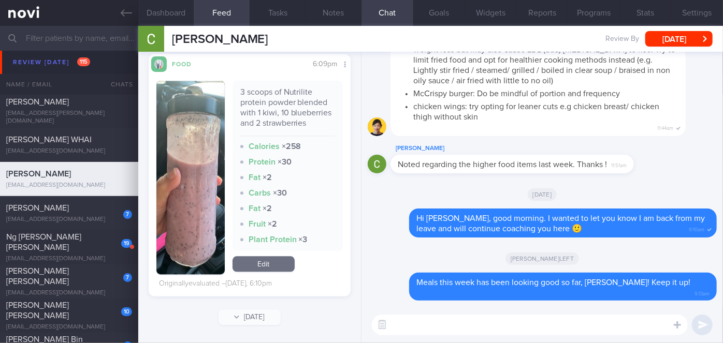
click at [506, 323] on textarea at bounding box center [530, 325] width 316 height 21
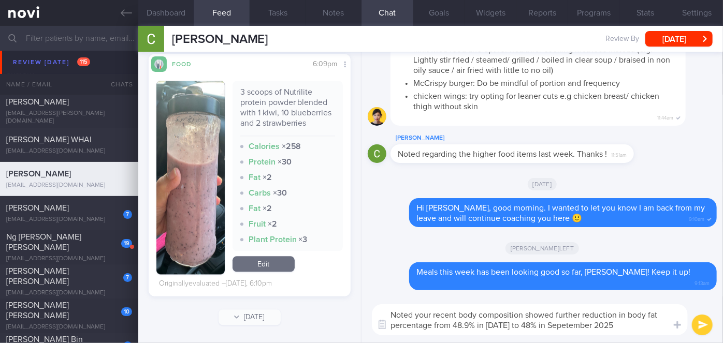
click at [579, 323] on textarea "Noted your recent body composition showed further reduction in body fat percent…" at bounding box center [530, 319] width 316 height 31
click at [623, 324] on textarea "Noted your recent body composition showed further reduction in body fat percent…" at bounding box center [530, 319] width 316 height 31
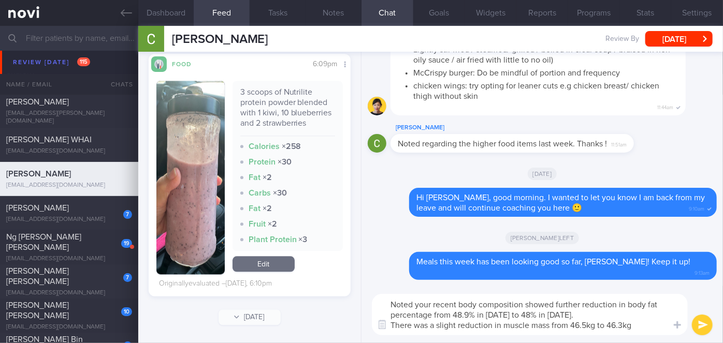
click at [596, 325] on textarea "Noted your recent body composition showed further reduction in body fat percent…" at bounding box center [530, 314] width 316 height 41
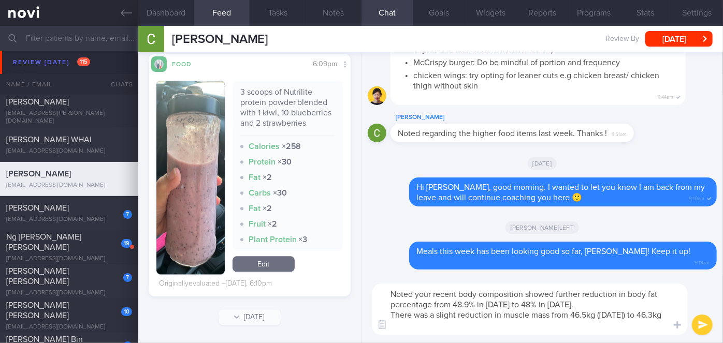
click at [421, 327] on textarea "Noted your recent body composition showed further reduction in body fat percent…" at bounding box center [530, 310] width 316 height 52
click at [527, 293] on textarea "Noted your recent body composition showed further reduction in body fat percent…" at bounding box center [530, 310] width 316 height 52
type textarea "Noted your recent body composition results showed further reduction in body fat…"
click at [702, 323] on button "submit" at bounding box center [702, 325] width 21 height 21
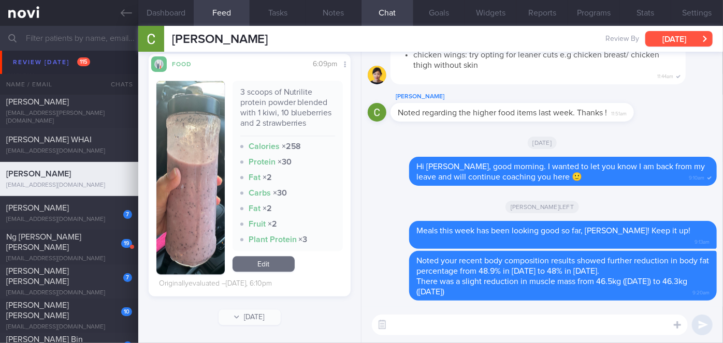
click at [675, 37] on button "[DATE]" at bounding box center [678, 39] width 67 height 16
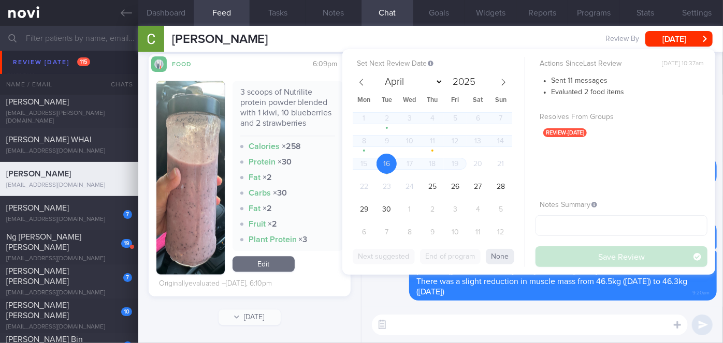
click at [387, 295] on div "Delete Noted your recent body composition results showed further reduction in b…" at bounding box center [542, 276] width 349 height 50
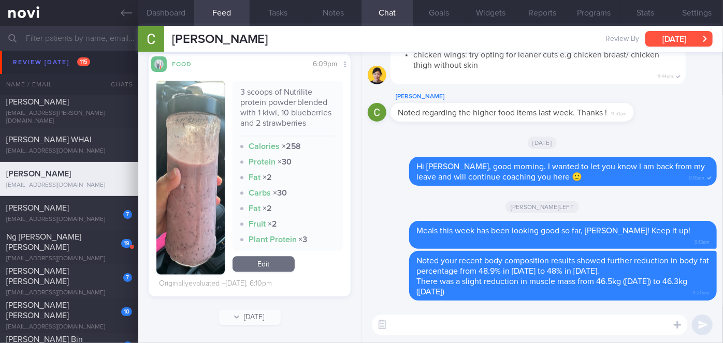
click at [654, 39] on button "[DATE]" at bounding box center [678, 39] width 67 height 16
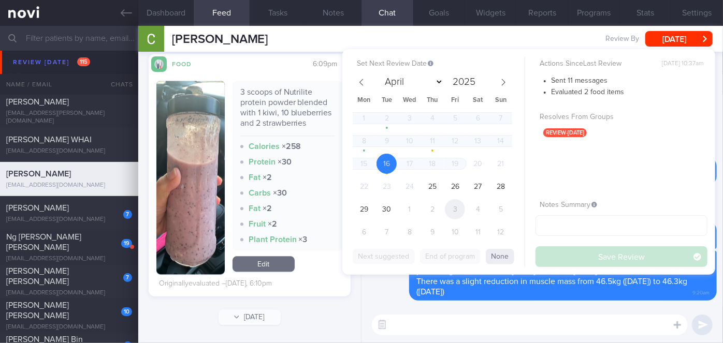
click at [454, 210] on span "3" at bounding box center [455, 209] width 20 height 20
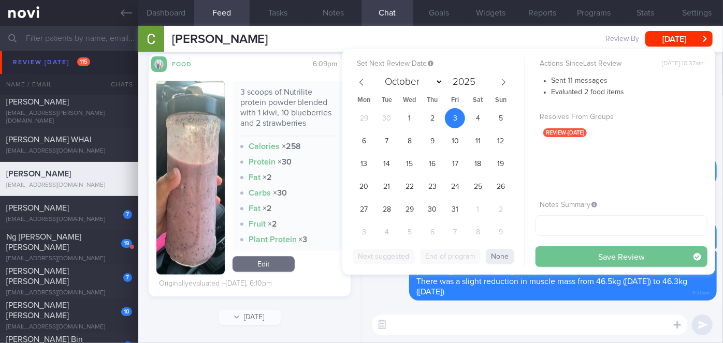
click at [571, 255] on button "Save Review" at bounding box center [621, 256] width 172 height 21
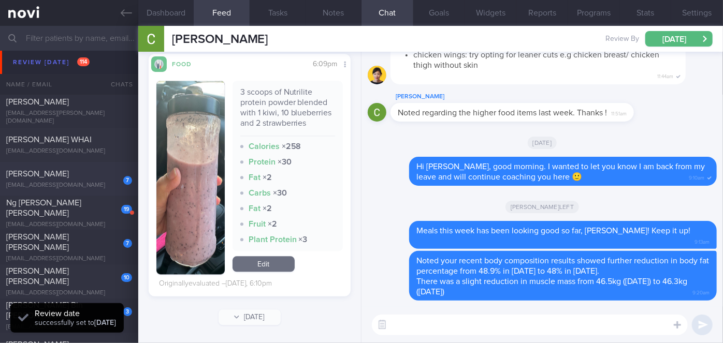
click at [92, 177] on div "[PERSON_NAME]" at bounding box center [67, 174] width 123 height 10
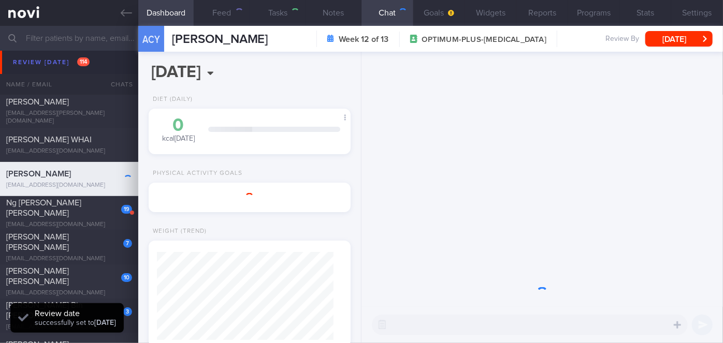
select select "8"
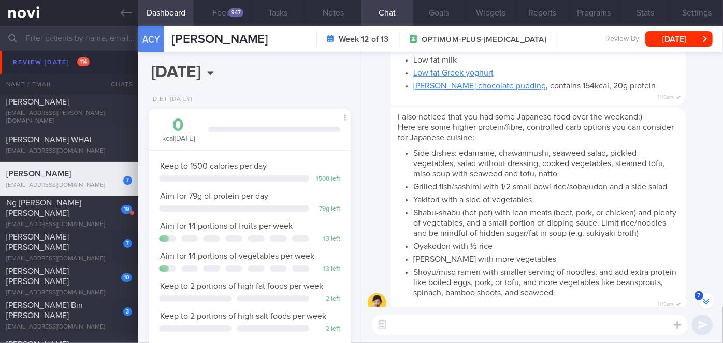
scroll to position [-141, 0]
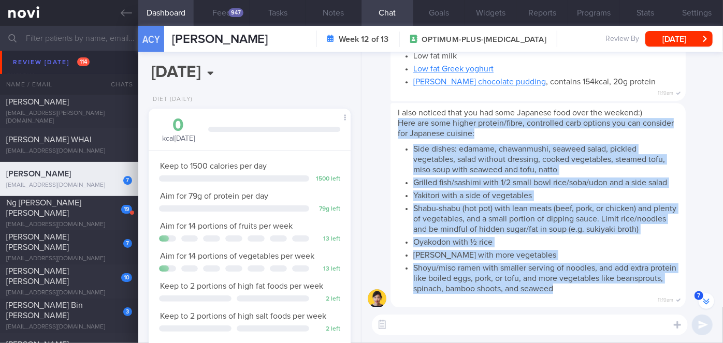
drag, startPoint x: 398, startPoint y: 111, endPoint x: 618, endPoint y: 288, distance: 282.8
click at [618, 288] on span "I also noticed that you had some Japanese food over the weekend:) Here are some…" at bounding box center [538, 201] width 281 height 185
copy span "Here are some higher protein/fibre, controlled carb options you can consider fo…"
click at [686, 238] on div "I also noticed that you had some Japanese food over the weekend:) Here are some…" at bounding box center [553, 205] width 326 height 205
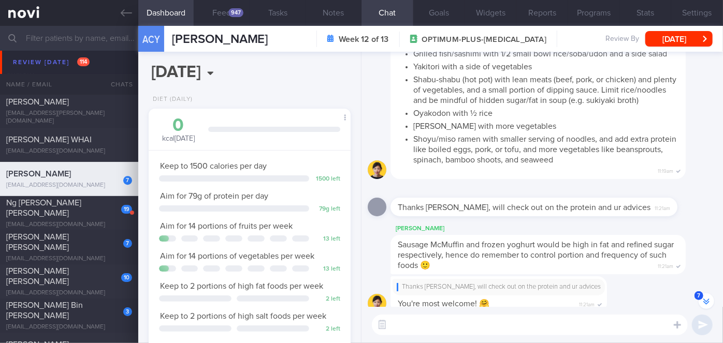
scroll to position [0, 0]
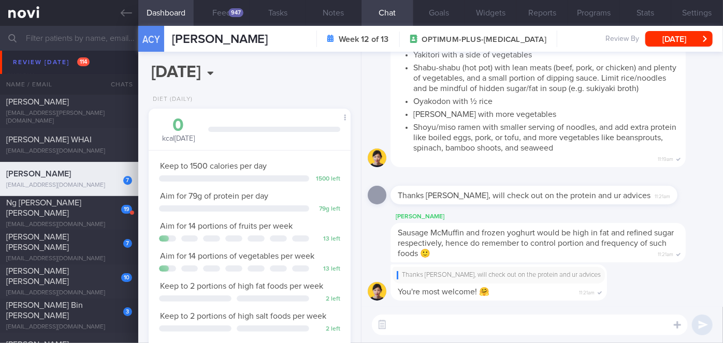
click at [476, 327] on textarea at bounding box center [530, 325] width 316 height 21
paste textarea "Here are some higher protein/fibre, controlled carb options you can consider fo…"
type textarea "Here are some higher protein/fibre, controlled carb options you can consider fo…"
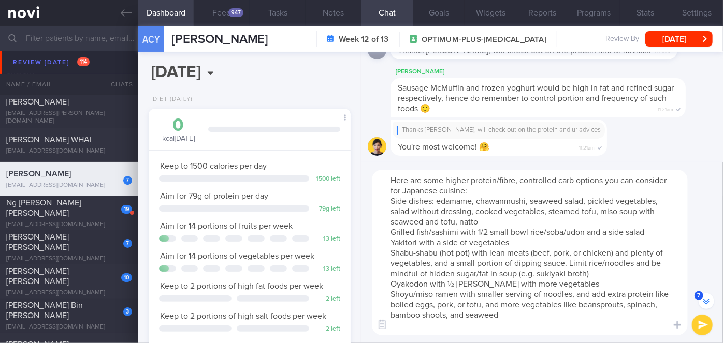
scroll to position [-144, 0]
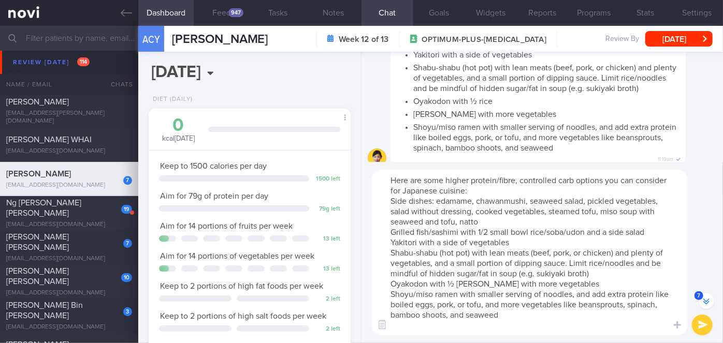
drag, startPoint x: 541, startPoint y: 325, endPoint x: 392, endPoint y: 171, distance: 214.2
click at [392, 171] on textarea "Here are some higher protein/fibre, controlled carb options you can consider fo…" at bounding box center [530, 253] width 316 height 166
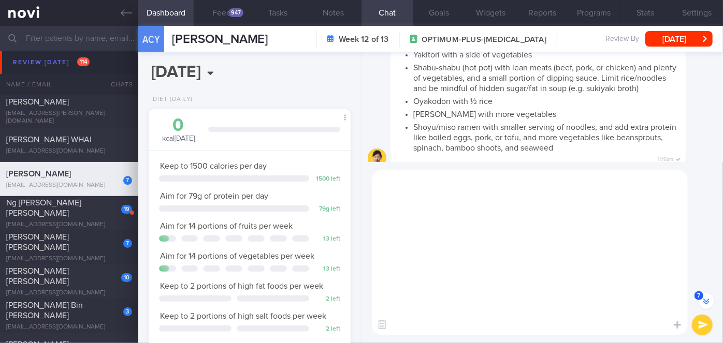
scroll to position [0, 0]
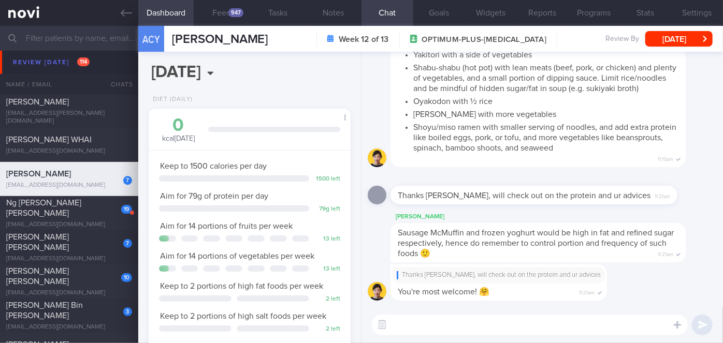
click at [416, 324] on textarea at bounding box center [530, 325] width 316 height 21
paste textarea "Hi [PERSON_NAME], good morning. I wanted to let you know I am back from my leav…"
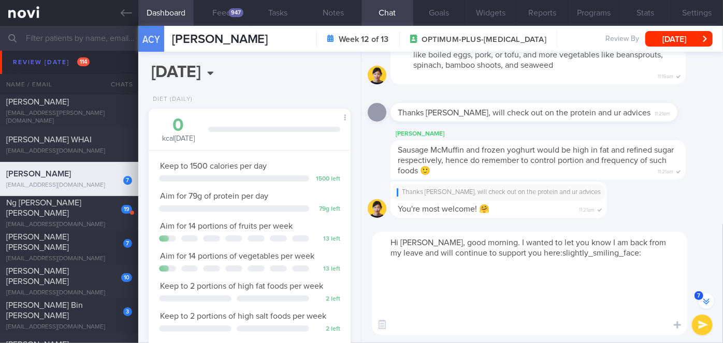
scroll to position [-82, 0]
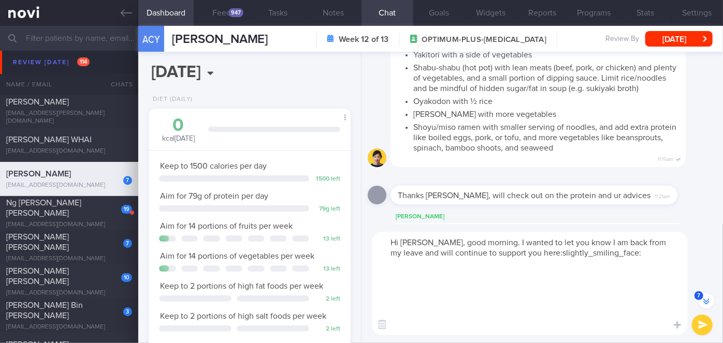
drag, startPoint x: 401, startPoint y: 305, endPoint x: 393, endPoint y: 261, distance: 44.1
click at [393, 261] on textarea "Hi [PERSON_NAME], good morning. I wanted to let you know I am back from my leav…" at bounding box center [530, 284] width 316 height 104
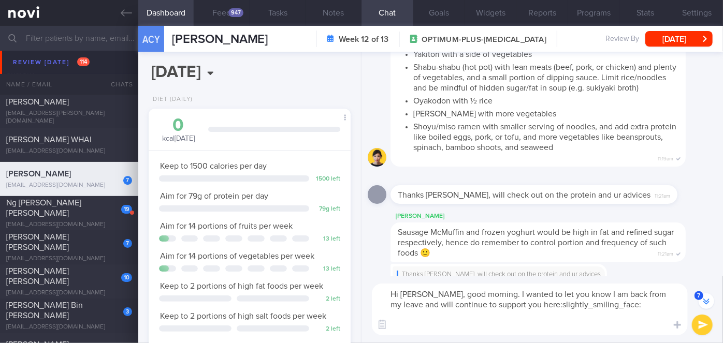
scroll to position [-20, 0]
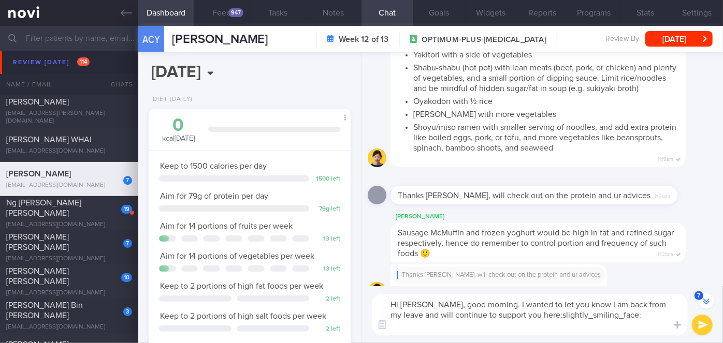
click at [396, 326] on textarea "Hi [PERSON_NAME], good morning. I wanted to let you know I am back from my leav…" at bounding box center [530, 314] width 316 height 41
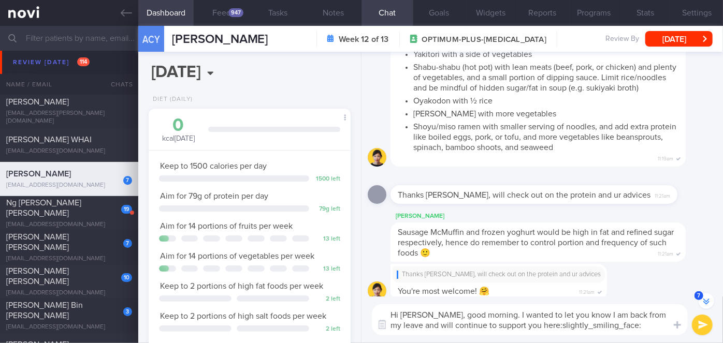
click at [435, 315] on textarea "Hi [PERSON_NAME], good morning. I wanted to let you know I am back from my leav…" at bounding box center [530, 319] width 316 height 31
drag, startPoint x: 610, startPoint y: 327, endPoint x: 462, endPoint y: 325, distance: 147.6
click at [462, 325] on textarea "Hi [PERSON_NAME], good morning. I wanted to let you know I am back from my leav…" at bounding box center [530, 319] width 316 height 31
type textarea "Hi [PERSON_NAME], good morning. I wanted to let you know I am back from my leav…"
click at [695, 326] on button "submit" at bounding box center [702, 325] width 21 height 21
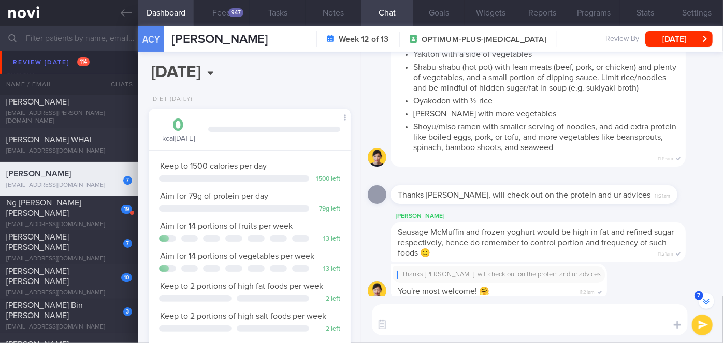
scroll to position [0, 0]
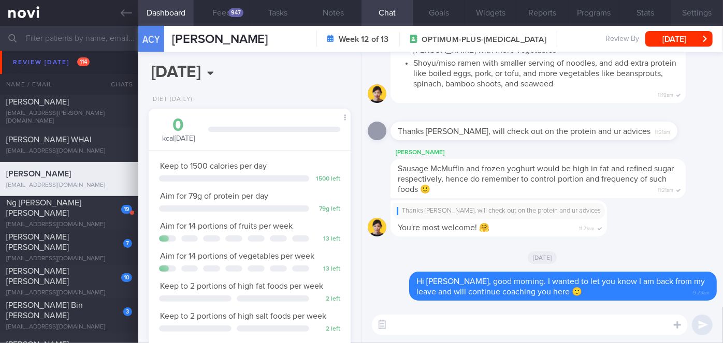
click at [698, 10] on button "Settings" at bounding box center [697, 13] width 52 height 26
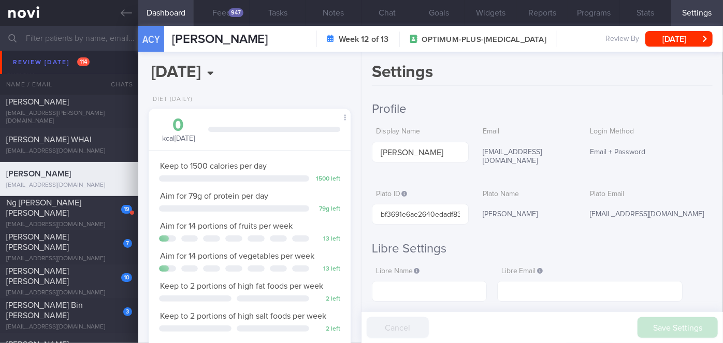
scroll to position [282, 0]
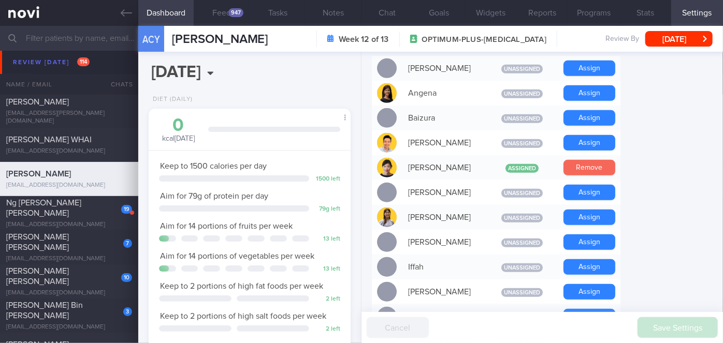
click at [575, 161] on button "Remove" at bounding box center [589, 168] width 52 height 16
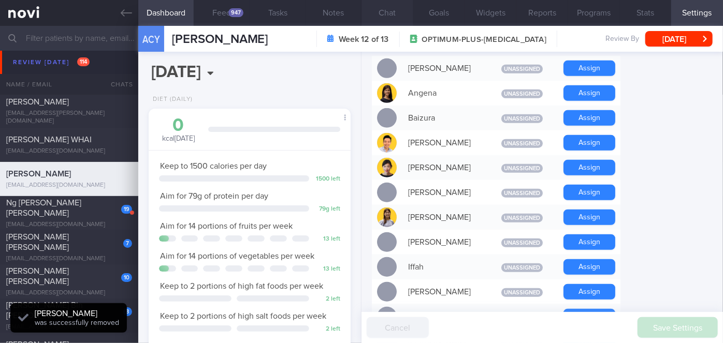
click at [383, 13] on button "Chat" at bounding box center [387, 13] width 52 height 26
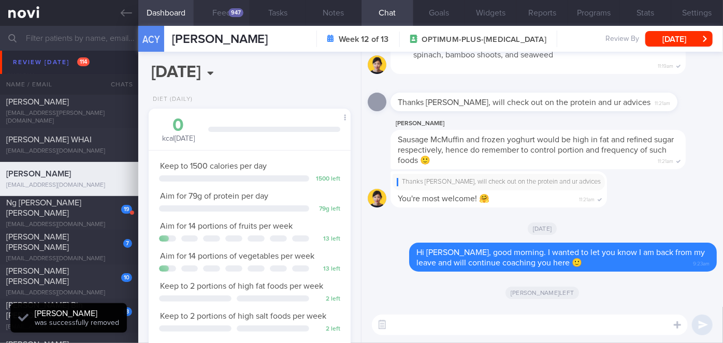
click at [235, 14] on div "947" at bounding box center [235, 12] width 15 height 9
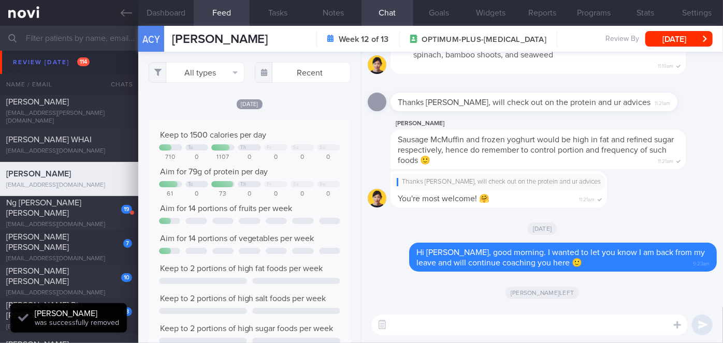
scroll to position [45, 181]
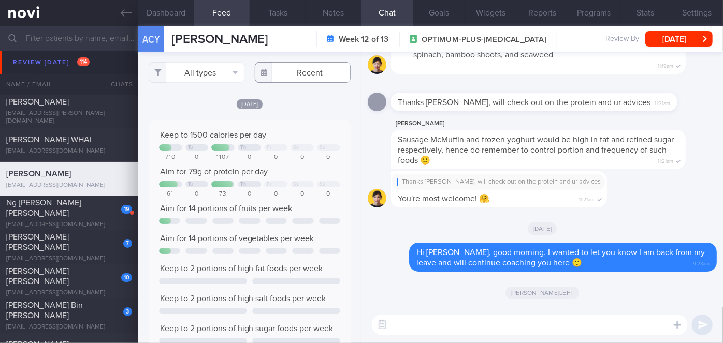
click at [288, 77] on input "text" at bounding box center [303, 72] width 96 height 21
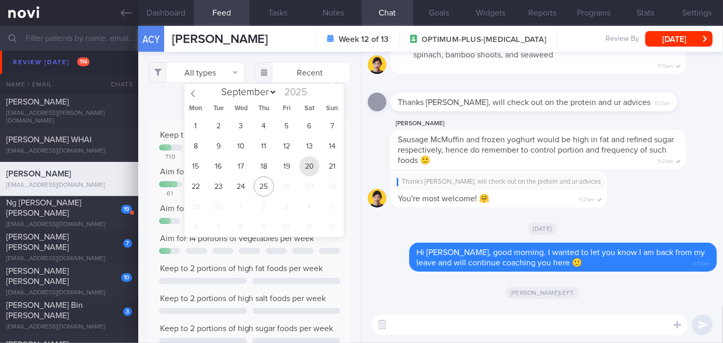
click at [312, 165] on span "20" at bounding box center [309, 166] width 20 height 20
type input "[DATE]"
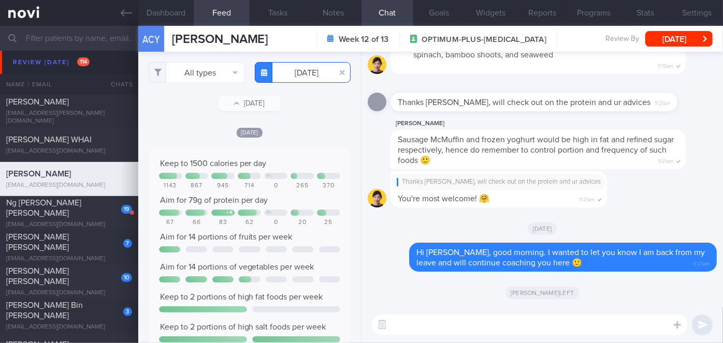
scroll to position [45, 181]
click at [211, 78] on button "All types" at bounding box center [197, 72] width 96 height 21
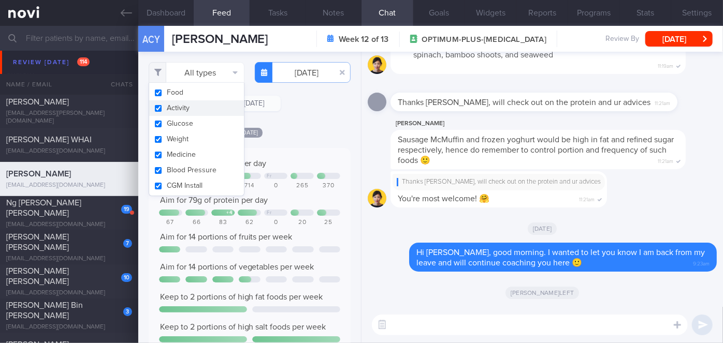
click at [197, 107] on button "Activity" at bounding box center [196, 108] width 95 height 16
click at [296, 127] on div "[DATE]" at bounding box center [250, 132] width 202 height 11
checkbox input "false"
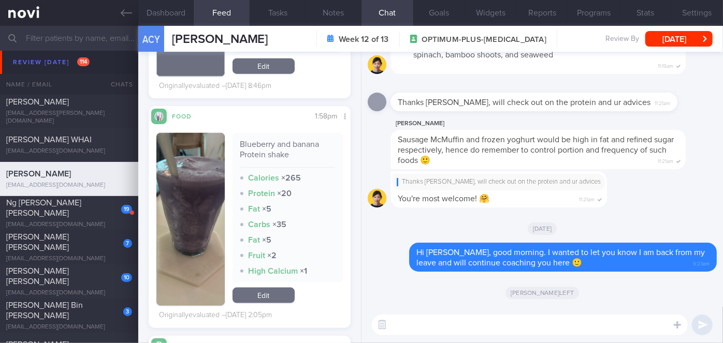
scroll to position [753, 0]
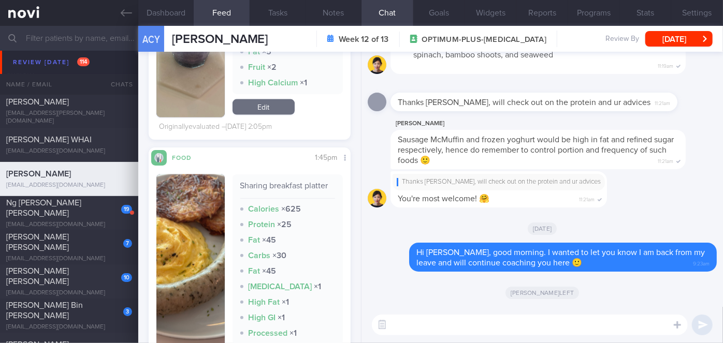
click at [209, 217] on img "button" at bounding box center [190, 271] width 68 height 194
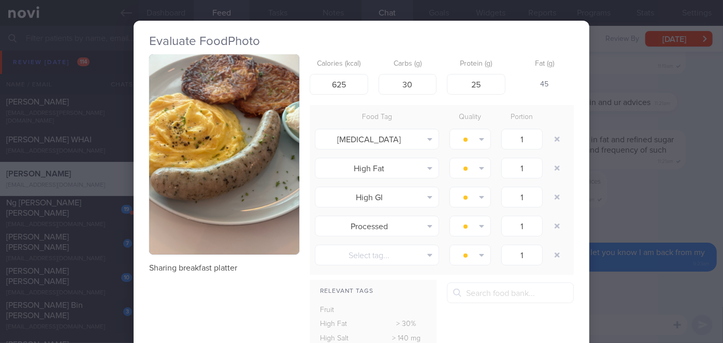
click at [613, 289] on div "Evaluate Food Photo Sharing breakfast platter Calories (kcal) 625 Carbs (g) 30 …" at bounding box center [361, 171] width 723 height 343
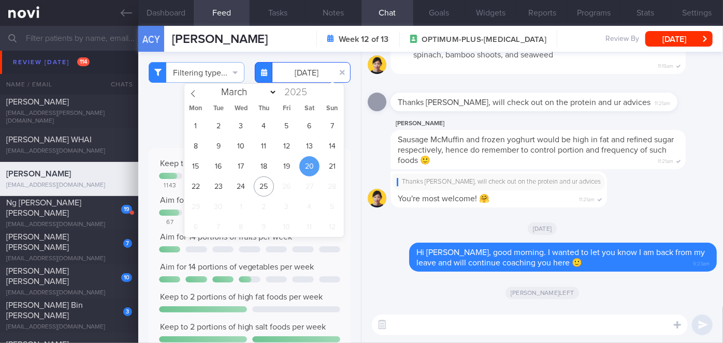
click at [313, 79] on input "[DATE]" at bounding box center [303, 72] width 96 height 21
click at [334, 165] on span "21" at bounding box center [332, 166] width 20 height 20
type input "[DATE]"
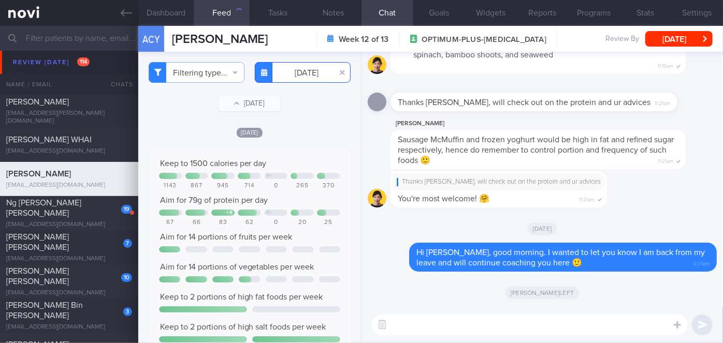
scroll to position [282, 0]
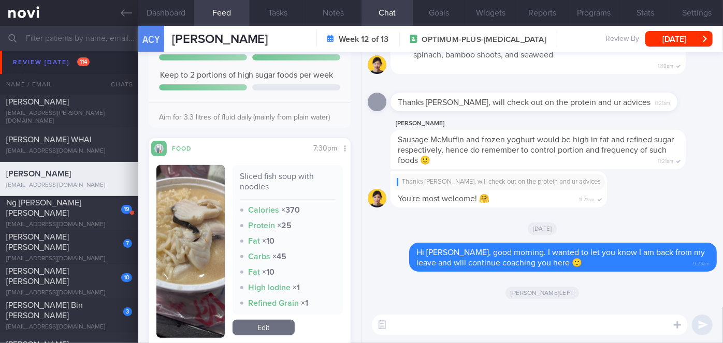
click at [203, 229] on button "button" at bounding box center [190, 251] width 68 height 173
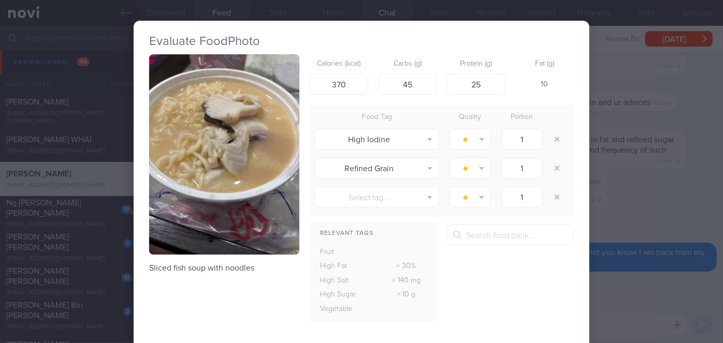
click at [608, 276] on div "Evaluate Food Photo Sliced fish soup with noodles Calories (kcal) 370 Carbs (g)…" at bounding box center [361, 171] width 723 height 343
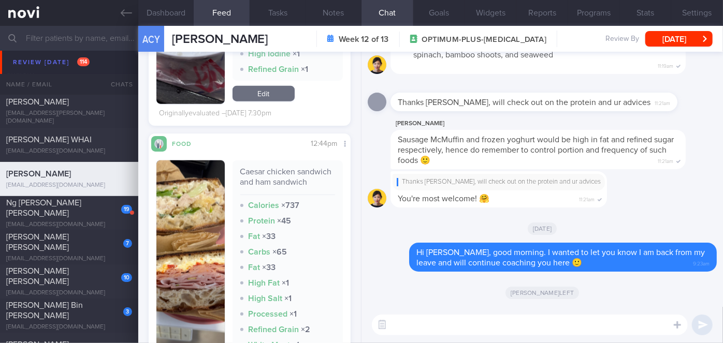
scroll to position [518, 0]
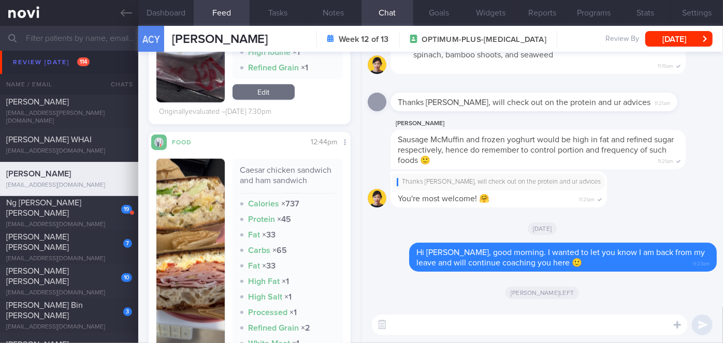
click at [193, 228] on img "button" at bounding box center [190, 269] width 68 height 220
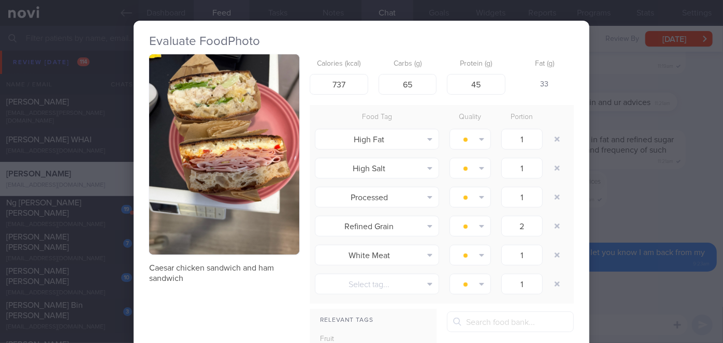
click at [646, 281] on div "Evaluate Food Photo Caesar chicken sandwich and ham sandwich Calories (kcal) 73…" at bounding box center [361, 171] width 723 height 343
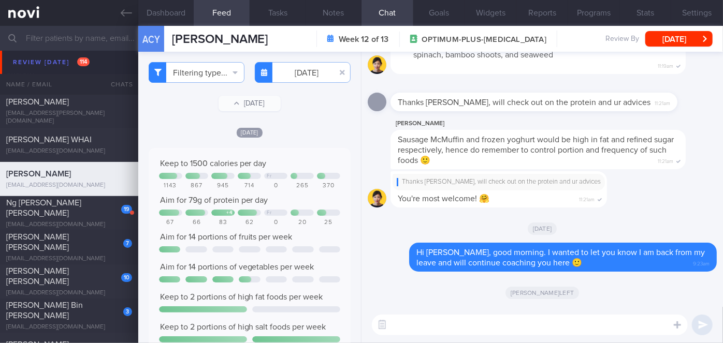
click at [419, 329] on textarea at bounding box center [530, 325] width 316 height 21
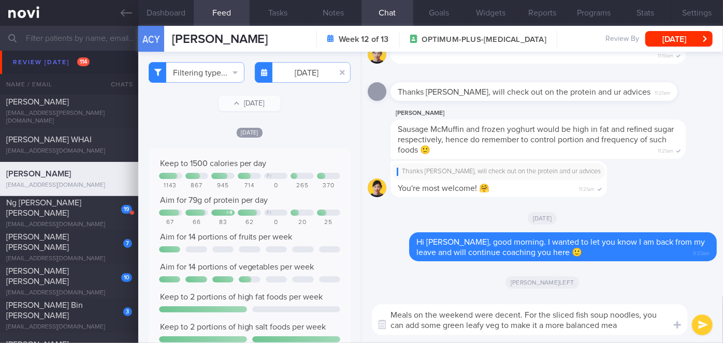
type textarea "Meals on the weekend were decent. For the sliced fish soup noodles, you can add…"
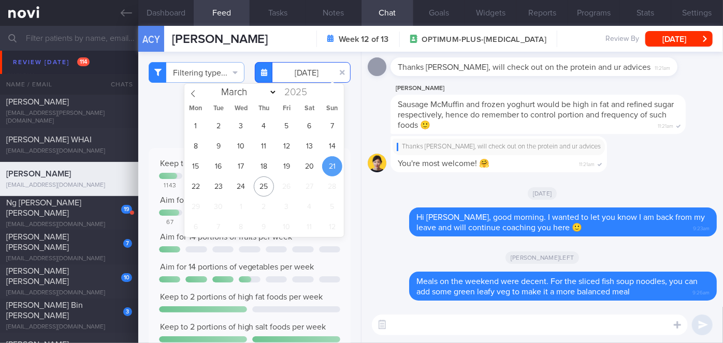
click at [294, 72] on input "[DATE]" at bounding box center [303, 72] width 96 height 21
click at [247, 168] on span "17" at bounding box center [241, 166] width 20 height 20
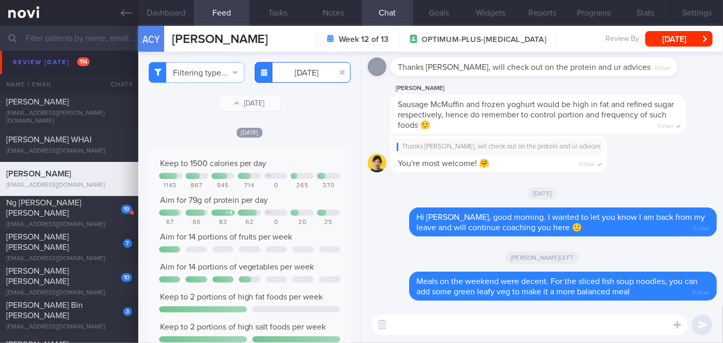
click at [295, 70] on input "[DATE]" at bounding box center [303, 72] width 96 height 21
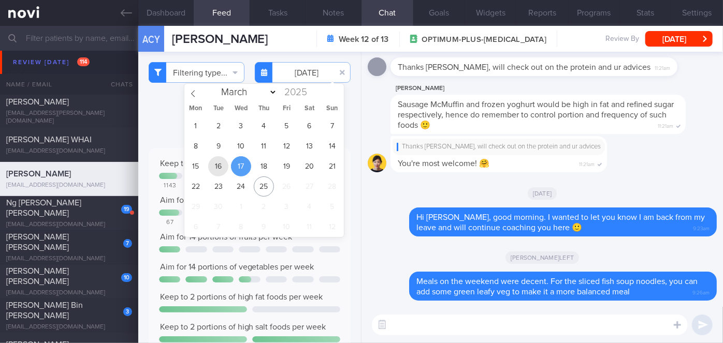
click at [225, 170] on span "16" at bounding box center [218, 166] width 20 height 20
type input "[DATE]"
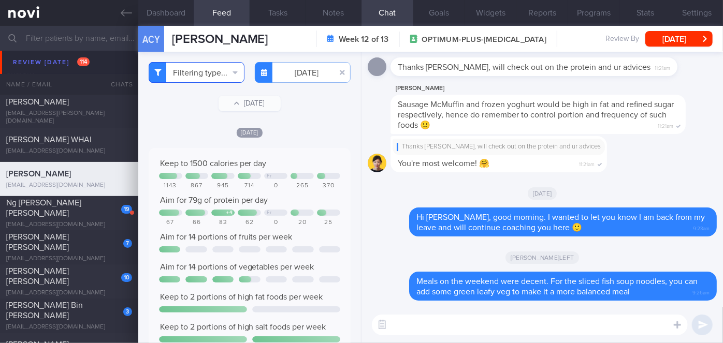
click at [200, 70] on button "Filtering type..." at bounding box center [197, 72] width 96 height 21
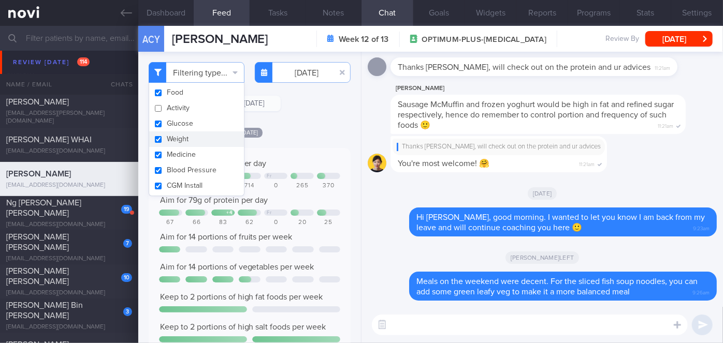
click at [183, 139] on button "Weight" at bounding box center [196, 140] width 95 height 16
checkbox input "false"
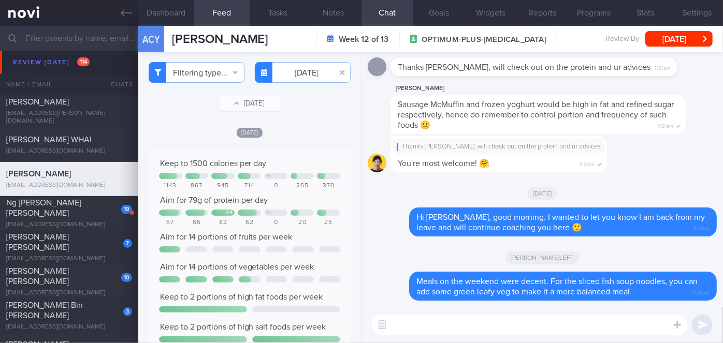
click at [298, 135] on div "[DATE]" at bounding box center [250, 132] width 202 height 11
click at [314, 69] on input "[DATE]" at bounding box center [303, 72] width 96 height 21
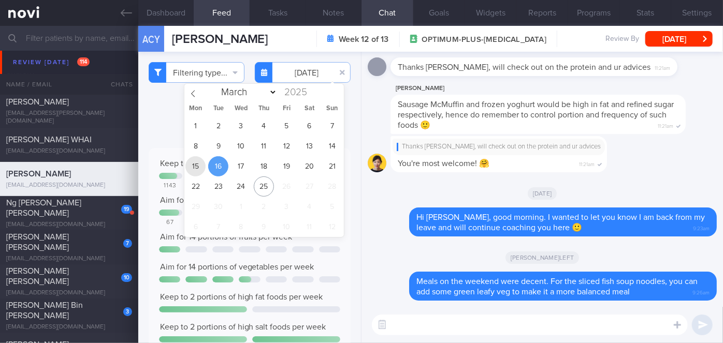
click at [194, 163] on span "15" at bounding box center [195, 166] width 20 height 20
type input "[DATE]"
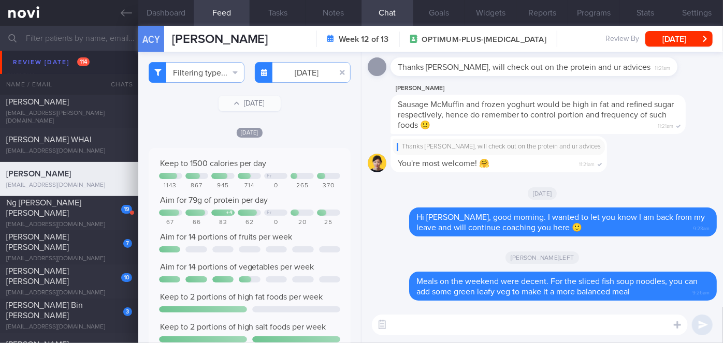
click at [426, 322] on textarea at bounding box center [530, 325] width 316 height 21
type textarea "Overall meals last week were good!"
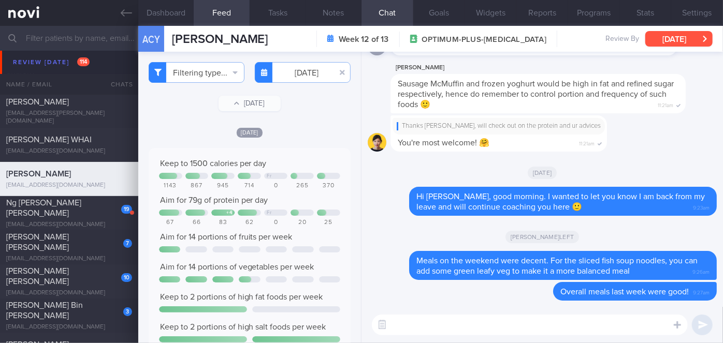
click at [699, 34] on button "[DATE]" at bounding box center [678, 39] width 67 height 16
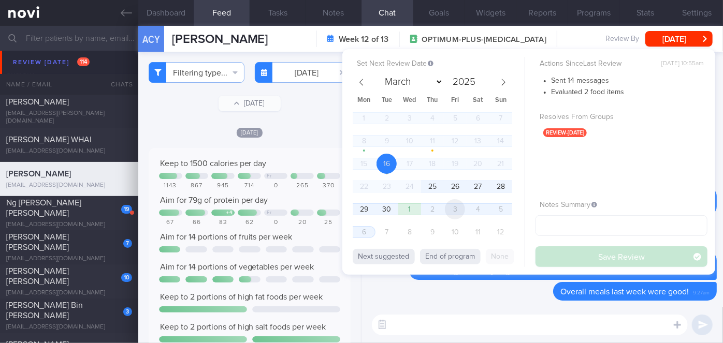
click at [456, 212] on span "3" at bounding box center [455, 209] width 20 height 20
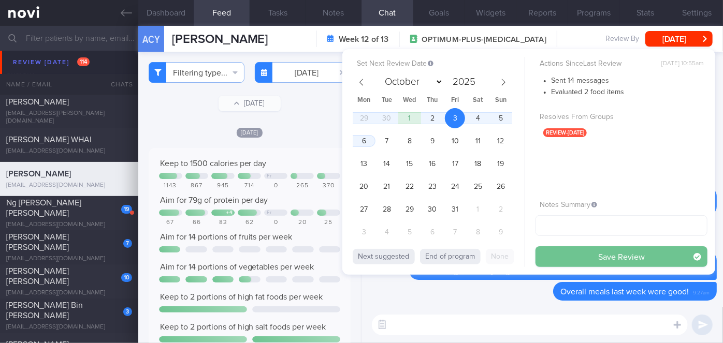
click at [563, 258] on button "Save Review" at bounding box center [621, 256] width 172 height 21
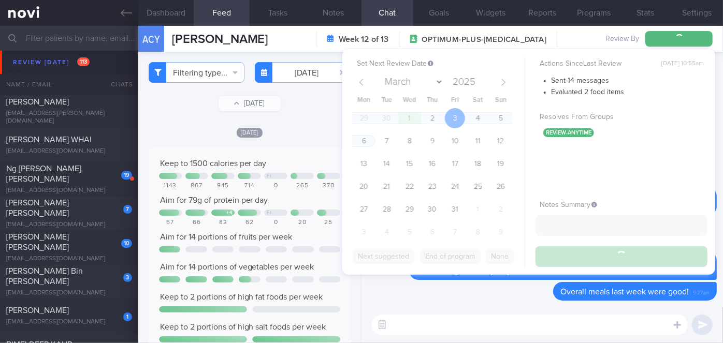
click at [69, 187] on div "[EMAIL_ADDRESS][DOMAIN_NAME]" at bounding box center [69, 191] width 126 height 8
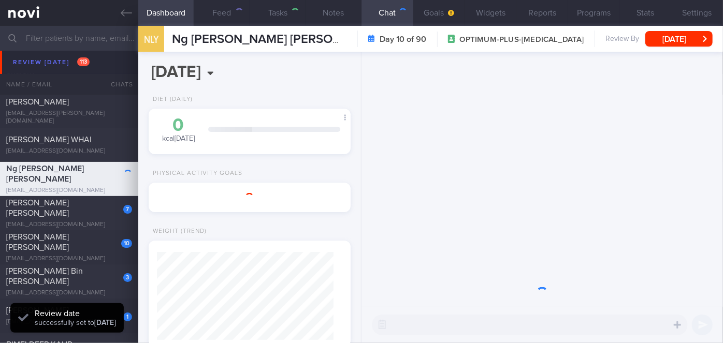
select select "8"
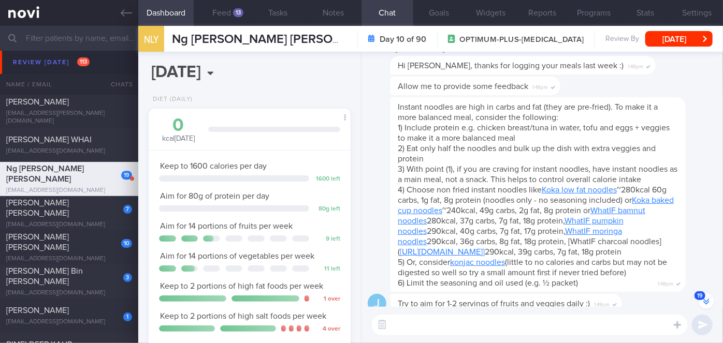
scroll to position [-926, 0]
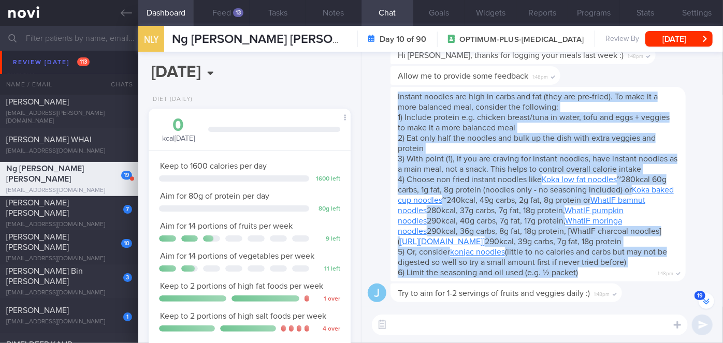
drag, startPoint x: 398, startPoint y: 84, endPoint x: 587, endPoint y: 270, distance: 265.8
click at [587, 270] on div "Instant noodles are high in carbs and fat (they are pre-fried). To make it a mo…" at bounding box center [537, 184] width 295 height 195
copy span "Instant noodles are high in carbs and fat (they are pre-fried). To make it a mo…"
click at [696, 229] on div "Instant noodles are high in carbs and fat (they are pre-fried). To make it a mo…" at bounding box center [553, 184] width 326 height 195
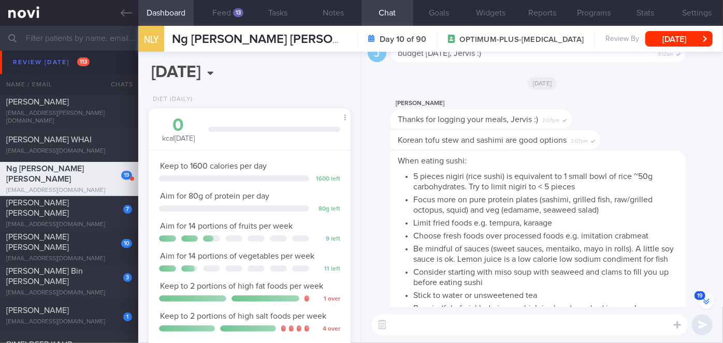
scroll to position [-287, 0]
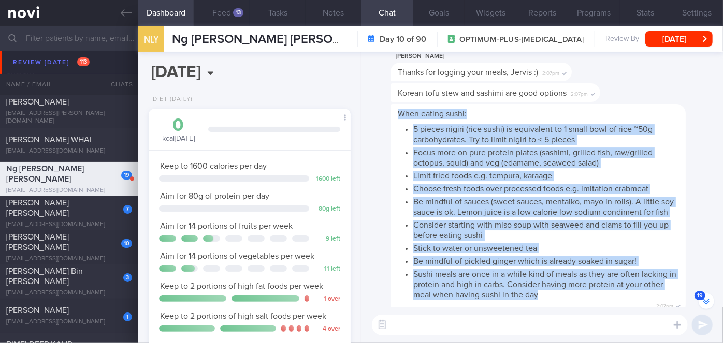
drag, startPoint x: 399, startPoint y: 91, endPoint x: 562, endPoint y: 286, distance: 254.0
click at [562, 286] on span "When eating sushi: 5 pieces nigiri (rice sushi) is equivalent to 1 small bowl o…" at bounding box center [538, 205] width 281 height 191
copy span "When eating sushi: 5 pieces nigiri (rice sushi) is equivalent to 1 small bowl o…"
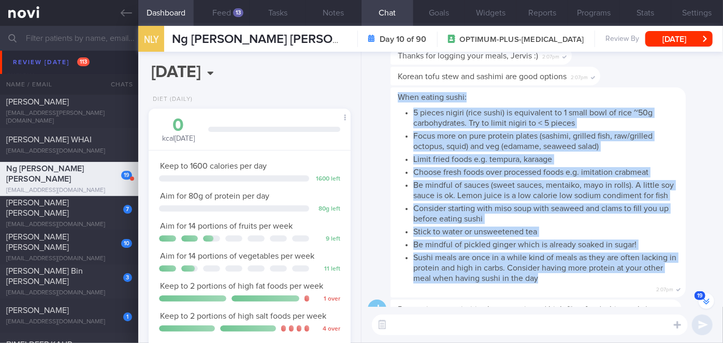
click at [688, 209] on div "When eating sushi: 5 pieces nigiri (rice sushi) is equivalent to 1 small bowl o…" at bounding box center [553, 193] width 326 height 210
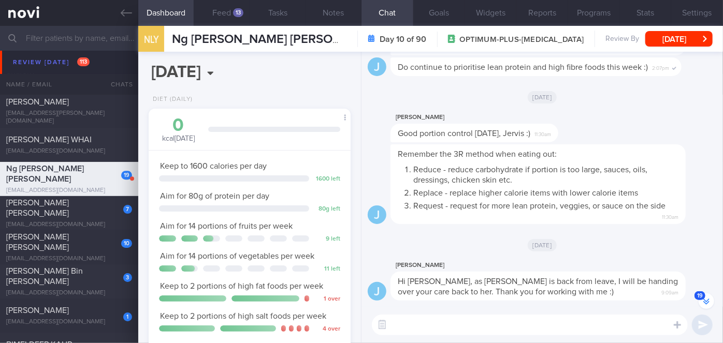
scroll to position [-30, 0]
click at [456, 331] on textarea at bounding box center [530, 325] width 316 height 21
paste textarea "When eating sushi: 5 pieces nigiri (rice sushi) is equivalent to 1 small bowl o…"
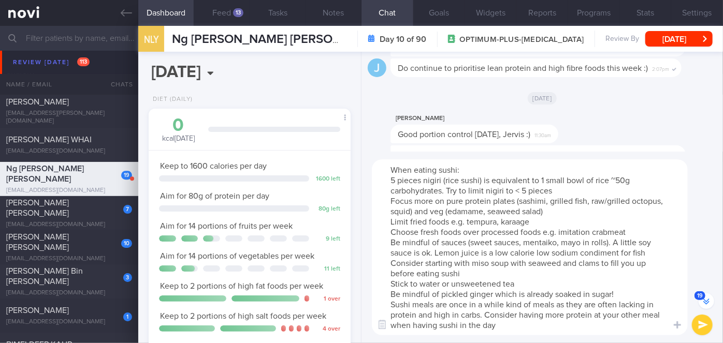
drag, startPoint x: 483, startPoint y: 271, endPoint x: 383, endPoint y: 142, distance: 163.8
click at [383, 142] on div "J [PERSON_NAME] Hi [PERSON_NAME], as [PERSON_NAME] is back from leave, I will b…" at bounding box center [541, 197] width 361 height 291
type textarea "sider having more protein at your other meal when having sushi in the day"
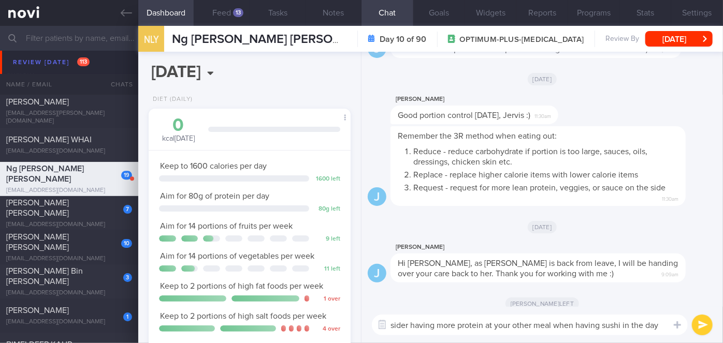
scroll to position [0, 0]
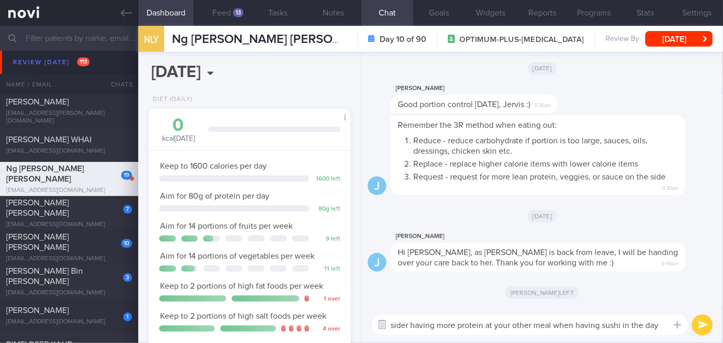
drag, startPoint x: 659, startPoint y: 323, endPoint x: 384, endPoint y: 318, distance: 275.0
click at [384, 318] on div "Chat Templates Admin [MEDICAL_DATA] Weight Nutrition Physical Activity Infograp…" at bounding box center [541, 325] width 361 height 36
click at [398, 320] on textarea at bounding box center [530, 325] width 316 height 21
paste textarea "Hi [PERSON_NAME], good morning. I wanted to let you know I am back from my leav…"
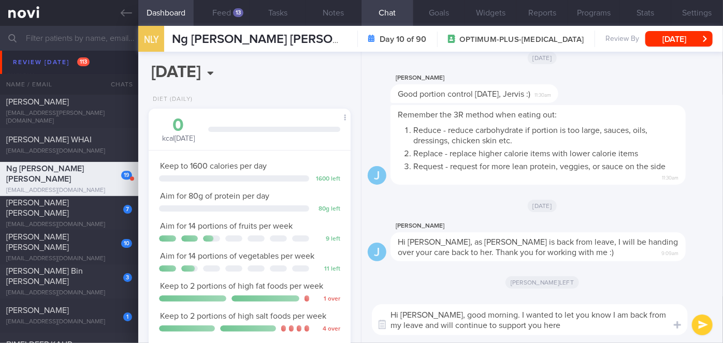
click at [400, 309] on textarea "Hi [PERSON_NAME], good morning. I wanted to let you know I am back from my leav…" at bounding box center [530, 319] width 316 height 31
click at [540, 329] on textarea "Hi [PERSON_NAME], good morning. I wanted to let you know I am back from my leav…" at bounding box center [530, 319] width 316 height 31
type textarea "Hi [PERSON_NAME], good morning. I wanted to let you know I am back from my leav…"
click at [699, 323] on button "submit" at bounding box center [702, 325] width 21 height 21
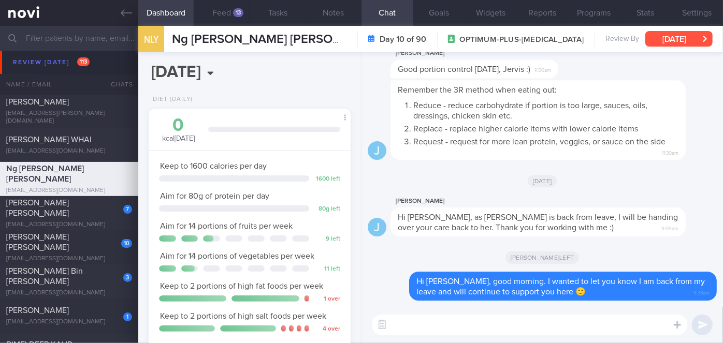
click at [693, 38] on button "[DATE]" at bounding box center [678, 39] width 67 height 16
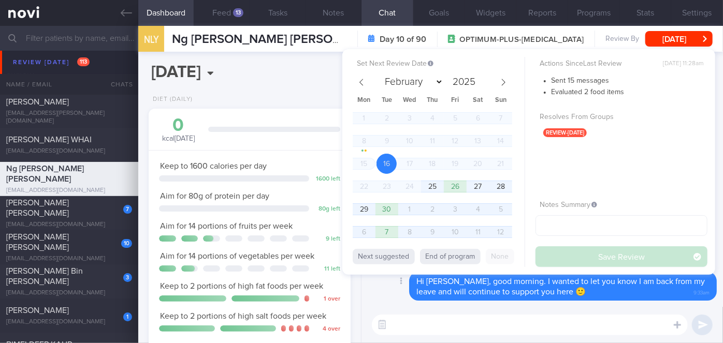
click at [398, 293] on div "Delete Hi [PERSON_NAME], good morning. I wanted to let you know I am back from …" at bounding box center [542, 286] width 349 height 29
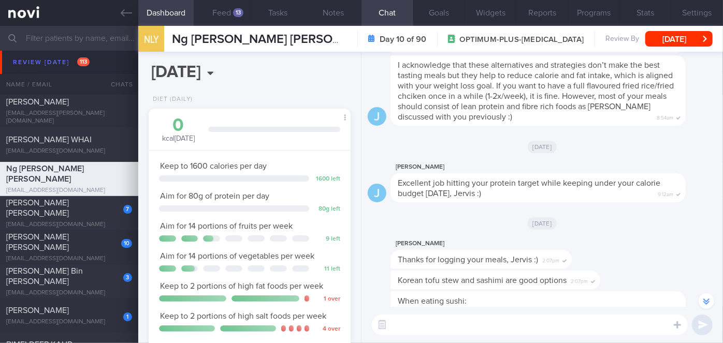
scroll to position [-565, 0]
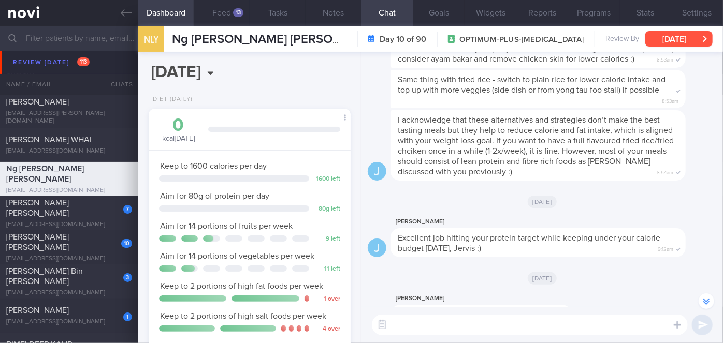
click at [680, 33] on button "[DATE]" at bounding box center [678, 39] width 67 height 16
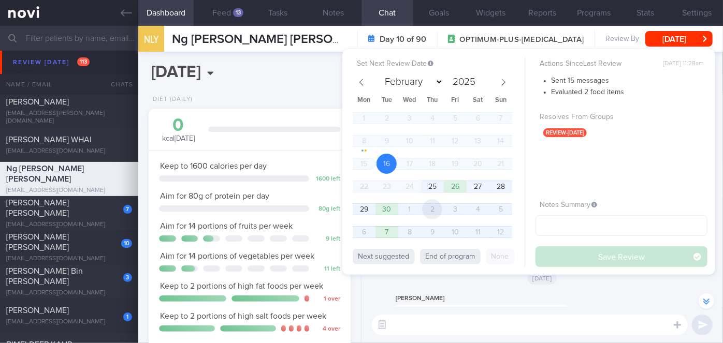
click at [439, 210] on span "2" at bounding box center [432, 209] width 20 height 20
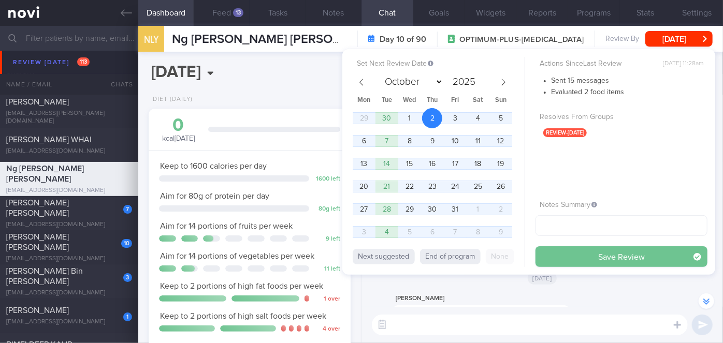
click at [584, 253] on button "Save Review" at bounding box center [621, 256] width 172 height 21
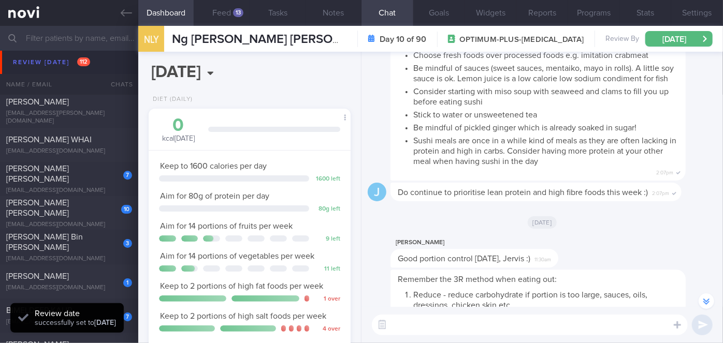
scroll to position [0, 0]
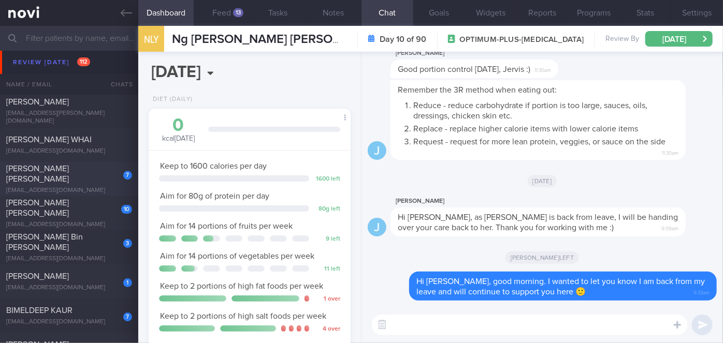
click at [77, 178] on div "[PERSON_NAME] [PERSON_NAME]" at bounding box center [67, 174] width 123 height 21
select select "8"
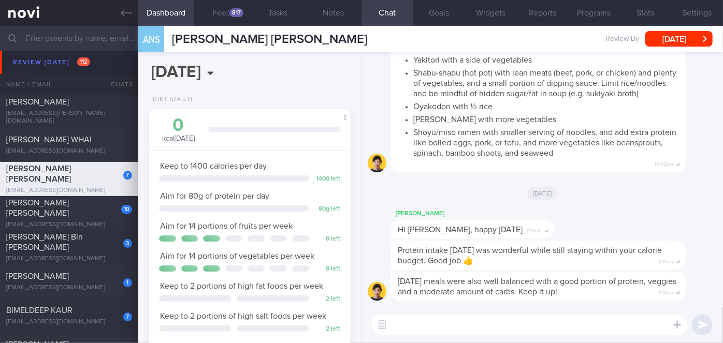
click at [451, 324] on textarea at bounding box center [530, 325] width 316 height 21
paste textarea "Hi [PERSON_NAME], good morning. I wanted to let you know I am back from my leav…"
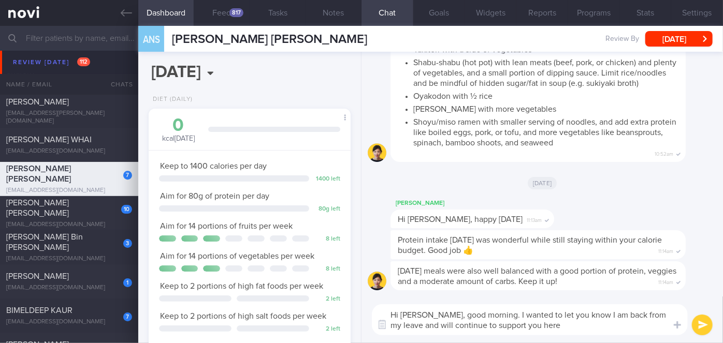
drag, startPoint x: 438, startPoint y: 314, endPoint x: 405, endPoint y: 312, distance: 32.7
click at [405, 312] on textarea "Hi [PERSON_NAME], good morning. I wanted to let you know I am back from my leav…" at bounding box center [530, 319] width 316 height 31
drag, startPoint x: 530, startPoint y: 323, endPoint x: 468, endPoint y: 322, distance: 61.6
click at [468, 322] on textarea "Hi [PERSON_NAME], good morning. I wanted to let you know I am back from my leav…" at bounding box center [530, 319] width 316 height 31
click at [536, 325] on textarea "Hi [PERSON_NAME], good morning. I wanted to let you know I am back from my leav…" at bounding box center [530, 319] width 316 height 31
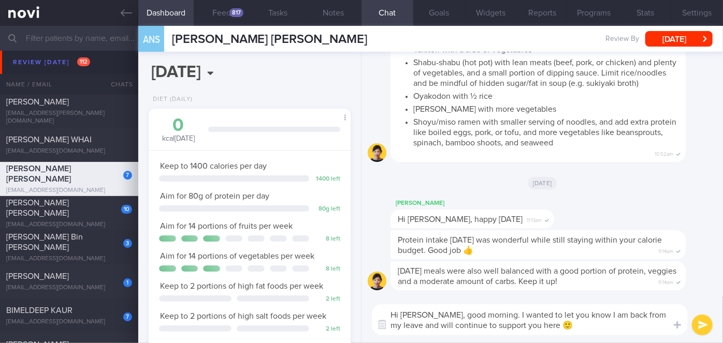
type textarea "Hi [PERSON_NAME], good morning. I wanted to let you know I am back from my leav…"
click at [697, 325] on button "submit" at bounding box center [702, 325] width 21 height 21
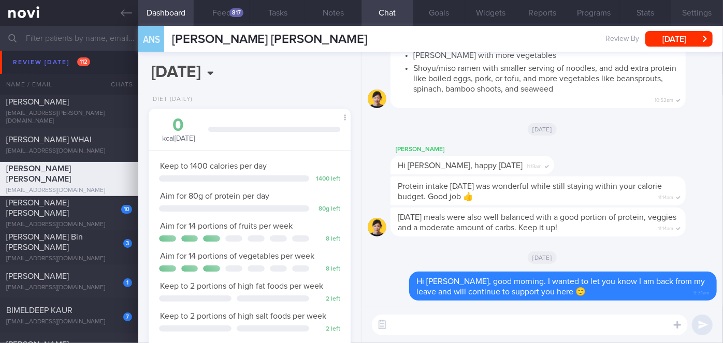
click at [684, 16] on button "Settings" at bounding box center [697, 13] width 52 height 26
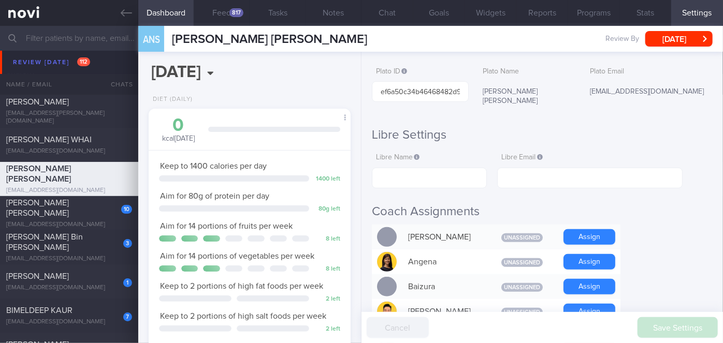
scroll to position [188, 0]
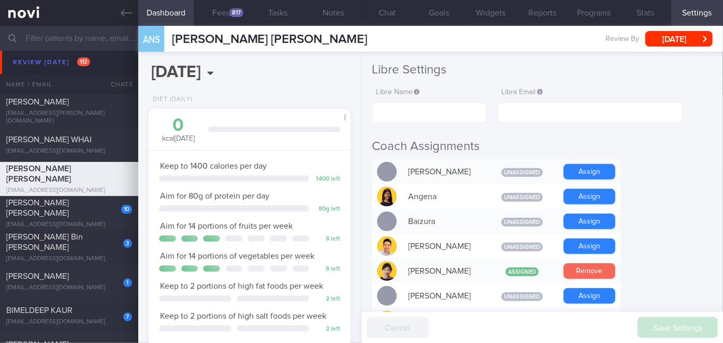
click at [578, 264] on button "Remove" at bounding box center [589, 272] width 52 height 16
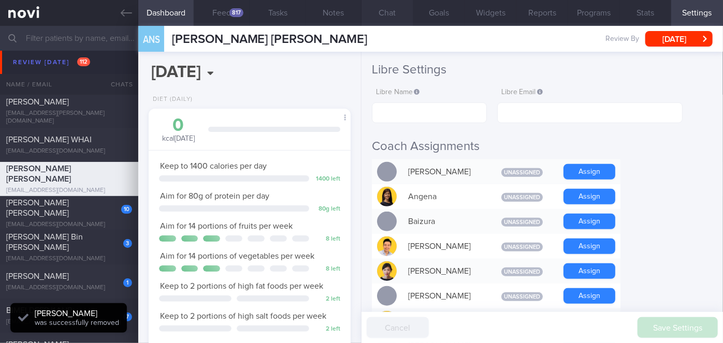
click at [388, 13] on button "Chat" at bounding box center [387, 13] width 52 height 26
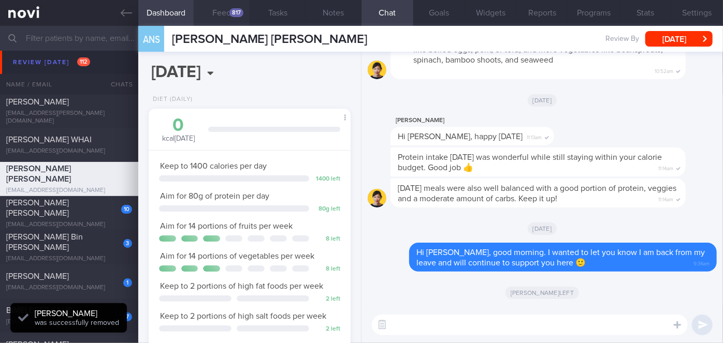
click at [231, 13] on div "817" at bounding box center [236, 12] width 14 height 9
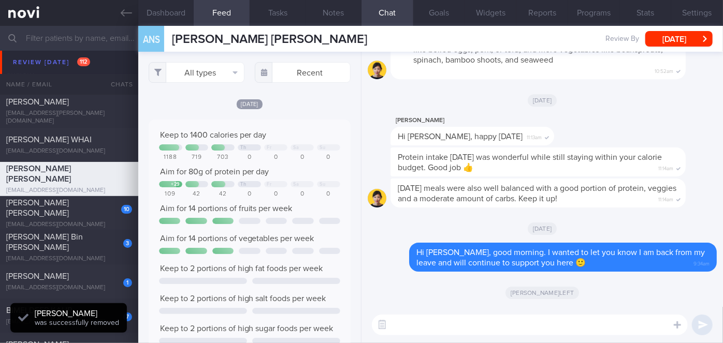
scroll to position [45, 181]
click at [467, 331] on textarea at bounding box center [530, 325] width 316 height 21
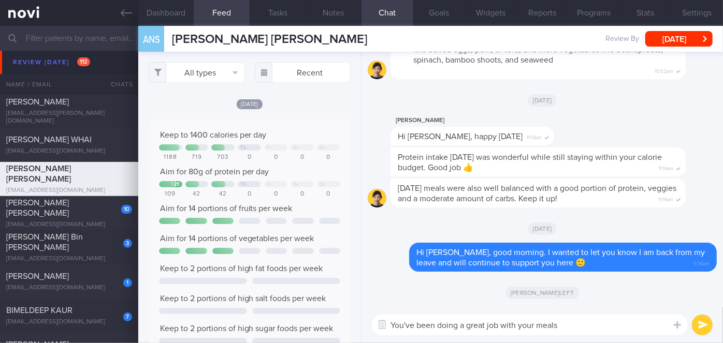
type textarea "You've been doing a great job with your meals!"
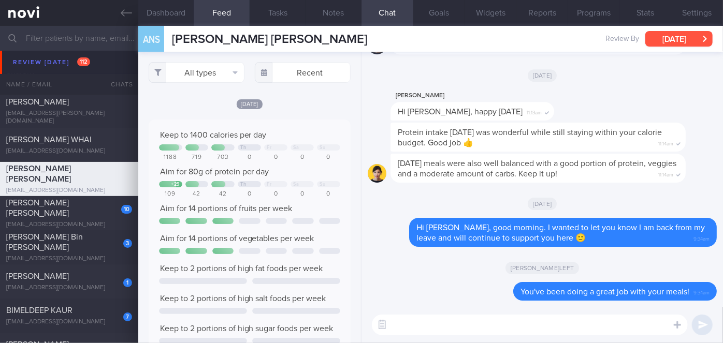
click at [692, 42] on button "[DATE]" at bounding box center [678, 39] width 67 height 16
click at [577, 14] on button "Programs" at bounding box center [594, 13] width 52 height 26
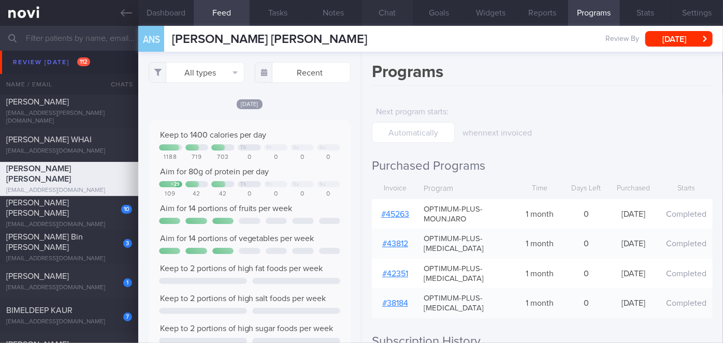
click at [388, 13] on button "Chat" at bounding box center [387, 13] width 52 height 26
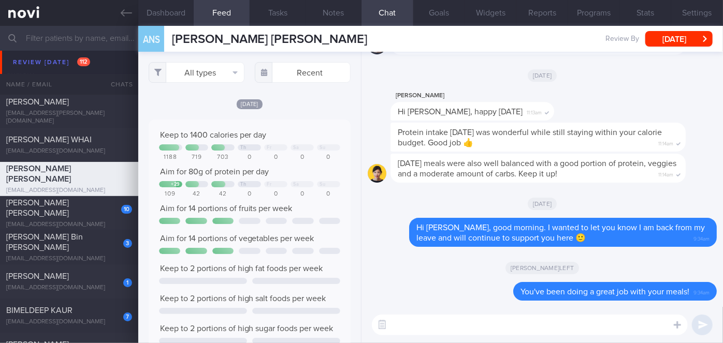
click at [425, 320] on textarea at bounding box center [530, 325] width 316 height 21
type textarea "W"
click at [442, 293] on div "Delete You've been doing a great job with your meals! 9:34am" at bounding box center [542, 294] width 349 height 25
click at [627, 327] on textarea "Your body composition results has shown improvement, [PERSON_NAME]" at bounding box center [530, 325] width 316 height 21
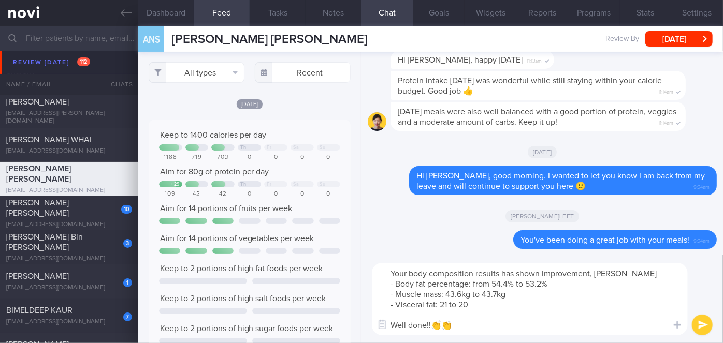
click at [445, 294] on textarea "Your body composition results has shown improvement, [PERSON_NAME] - Body fat p…" at bounding box center [530, 299] width 316 height 72
click at [440, 301] on textarea "Your body composition results has shown improvement, [PERSON_NAME] - Body fat p…" at bounding box center [530, 299] width 316 height 72
type textarea "Your body composition results has shown improvement, [PERSON_NAME] - Body fat p…"
click at [698, 325] on button "submit" at bounding box center [702, 325] width 21 height 21
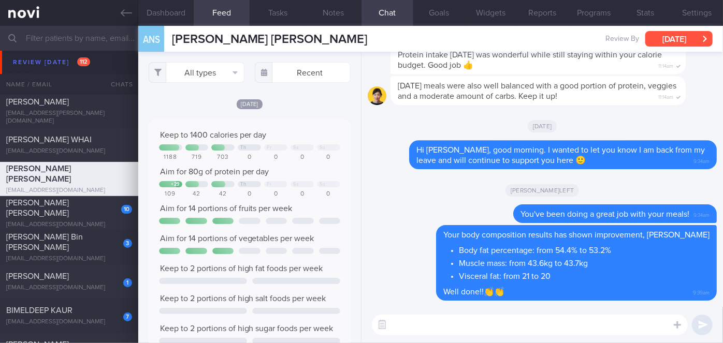
click at [661, 39] on button "[DATE]" at bounding box center [678, 39] width 67 height 16
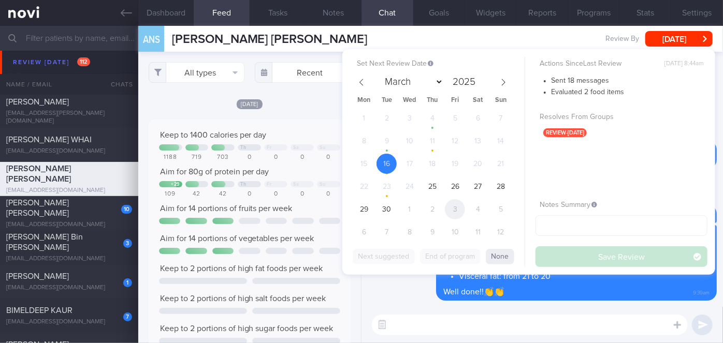
click at [445, 207] on span "3" at bounding box center [455, 209] width 20 height 20
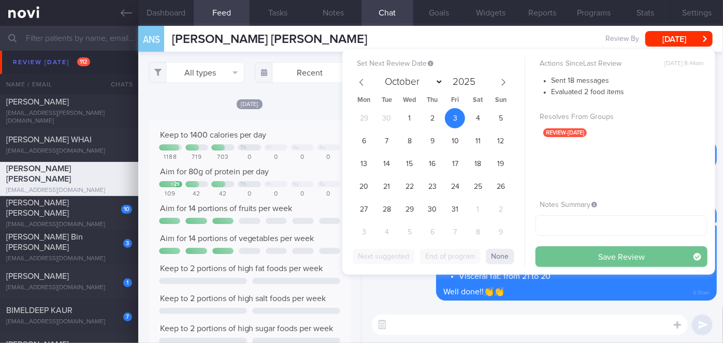
click at [580, 258] on button "Save Review" at bounding box center [621, 256] width 172 height 21
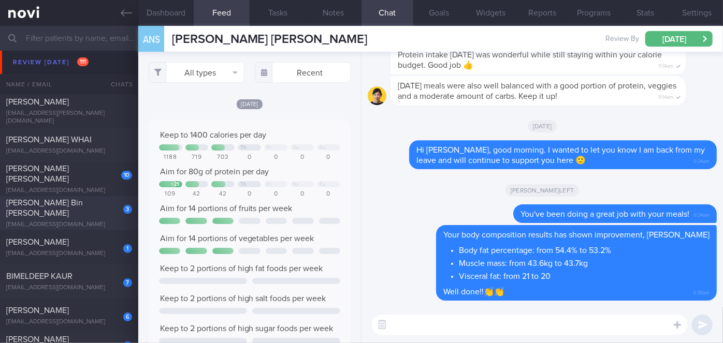
click at [70, 212] on div "[PERSON_NAME] Bin [PERSON_NAME]" at bounding box center [67, 208] width 123 height 21
select select "8"
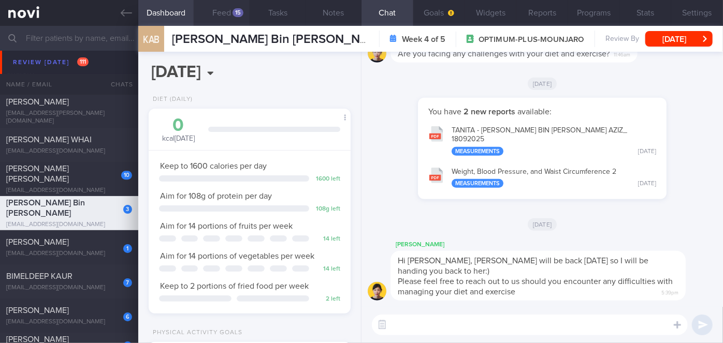
click at [237, 7] on button "Feed 15" at bounding box center [222, 13] width 56 height 26
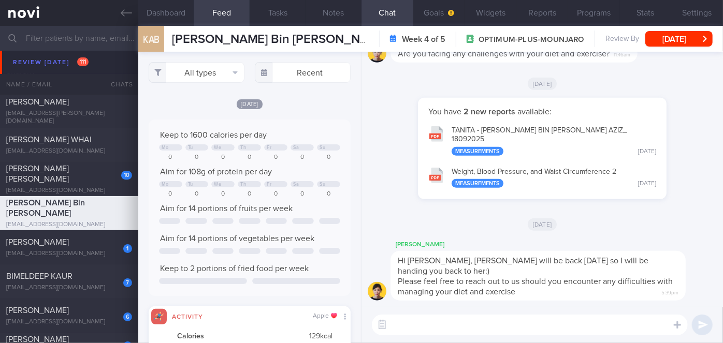
scroll to position [45, 181]
click at [399, 326] on textarea at bounding box center [530, 325] width 316 height 21
paste textarea "Hi [PERSON_NAME], good morning. I wanted to let you know I am back from my leav…"
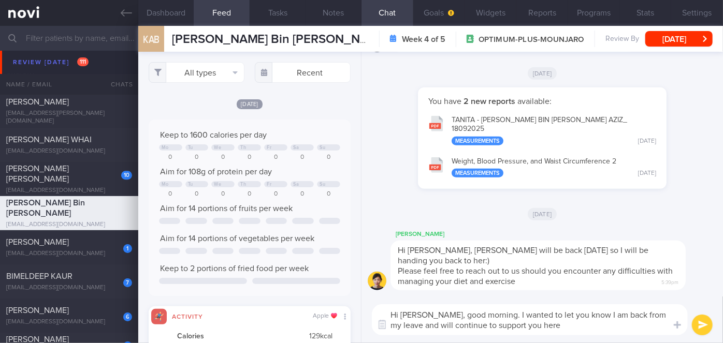
drag, startPoint x: 432, startPoint y: 315, endPoint x: 398, endPoint y: 315, distance: 34.2
click at [398, 315] on textarea "Hi [PERSON_NAME], good morning. I wanted to let you know I am back from my leav…" at bounding box center [530, 319] width 316 height 31
drag, startPoint x: 534, startPoint y: 327, endPoint x: 457, endPoint y: 327, distance: 76.6
click at [457, 327] on textarea "Hi [PERSON_NAME], good morning. I wanted to let you know I am back from my leav…" at bounding box center [530, 319] width 316 height 31
type textarea "Hi [PERSON_NAME], good morning. I wanted to let you know I am back from my leav…"
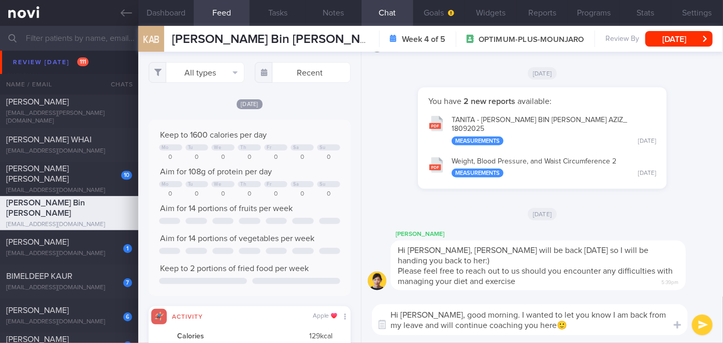
click at [701, 330] on button "submit" at bounding box center [702, 325] width 21 height 21
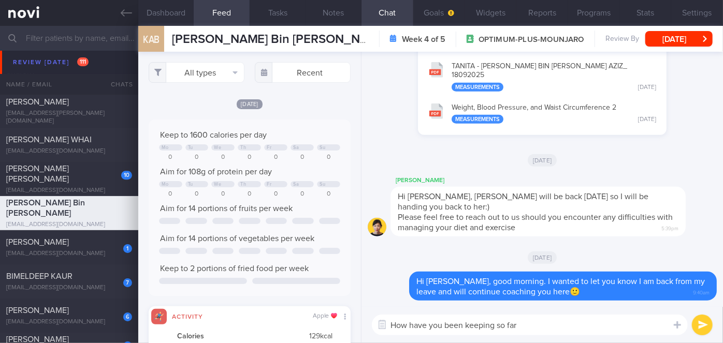
type textarea "How have you been keeping so far?"
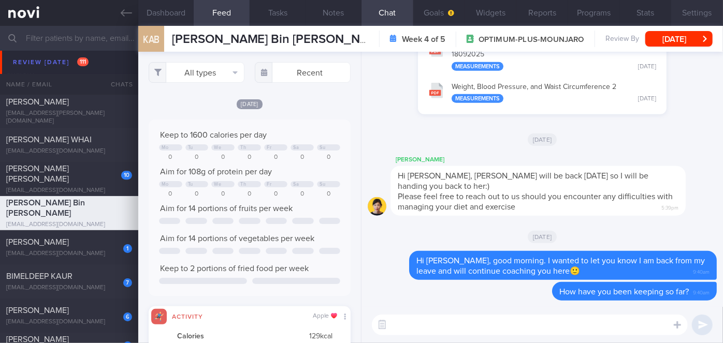
click at [682, 17] on button "Settings" at bounding box center [697, 13] width 52 height 26
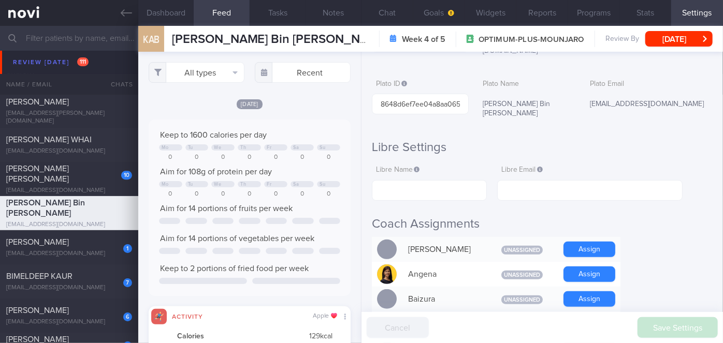
scroll to position [235, 0]
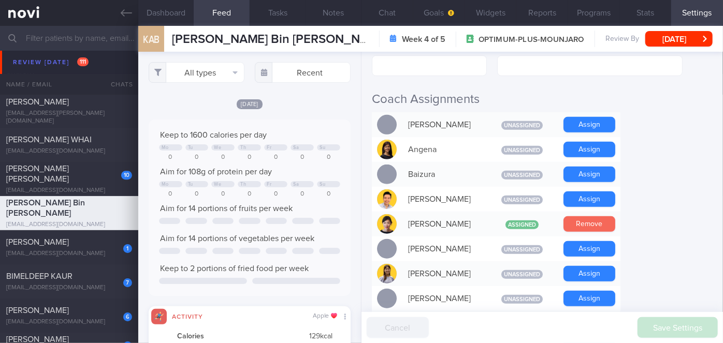
click at [578, 216] on button "Remove" at bounding box center [589, 224] width 52 height 16
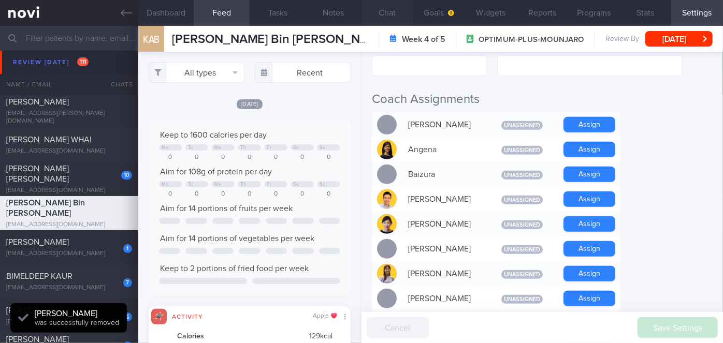
click at [388, 16] on button "Chat" at bounding box center [387, 13] width 52 height 26
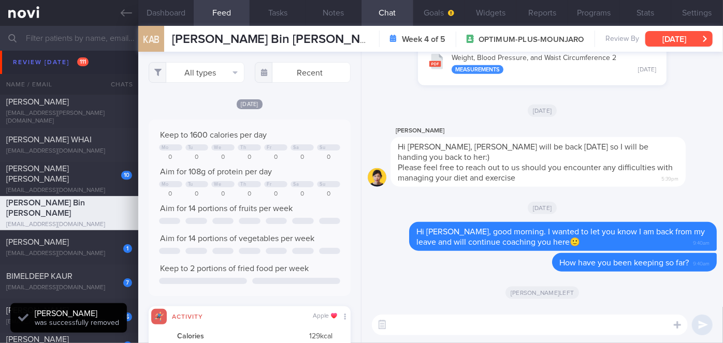
click at [689, 36] on button "[DATE]" at bounding box center [678, 39] width 67 height 16
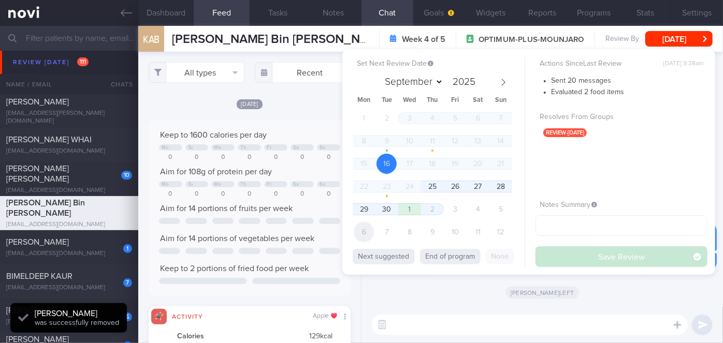
click at [365, 230] on span "6" at bounding box center [364, 232] width 20 height 20
select select "9"
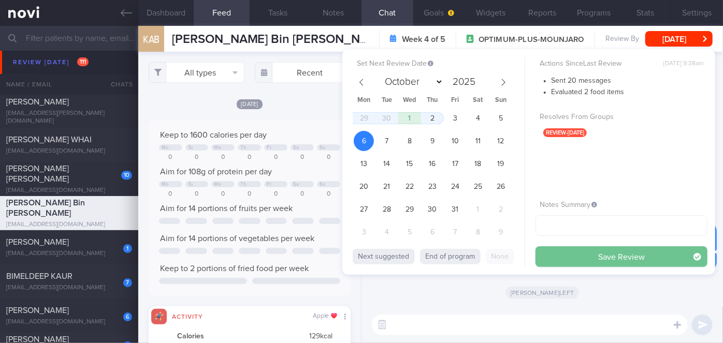
click at [584, 253] on button "Save Review" at bounding box center [621, 256] width 172 height 21
